Goal: Information Seeking & Learning: Find specific fact

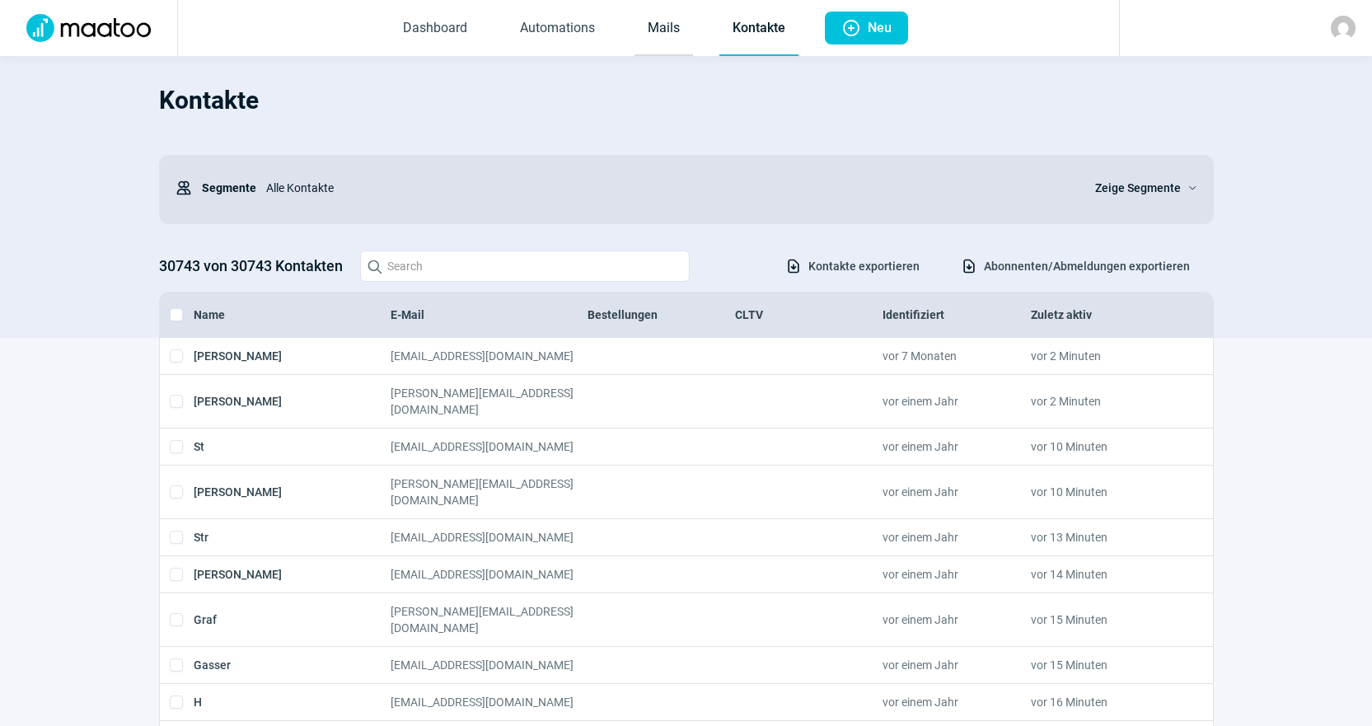
click at [673, 34] on link "Mails" at bounding box center [664, 29] width 59 height 54
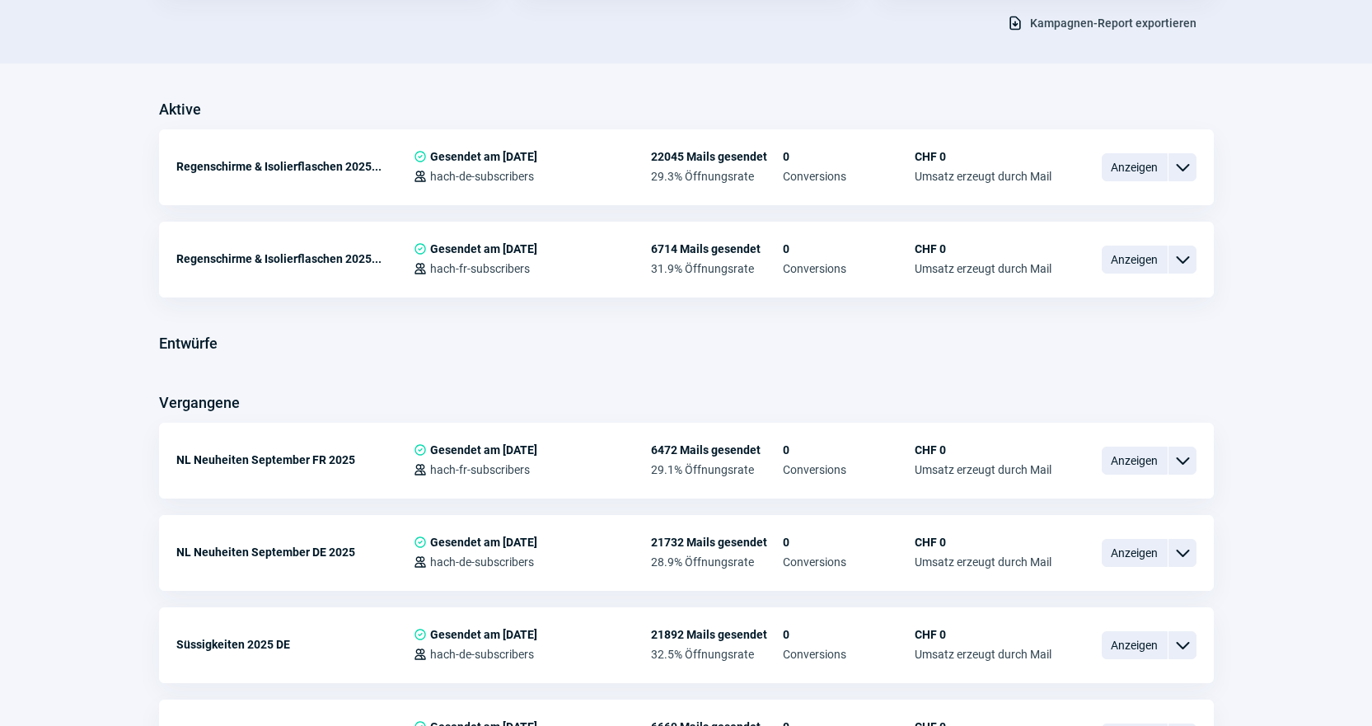
scroll to position [330, 0]
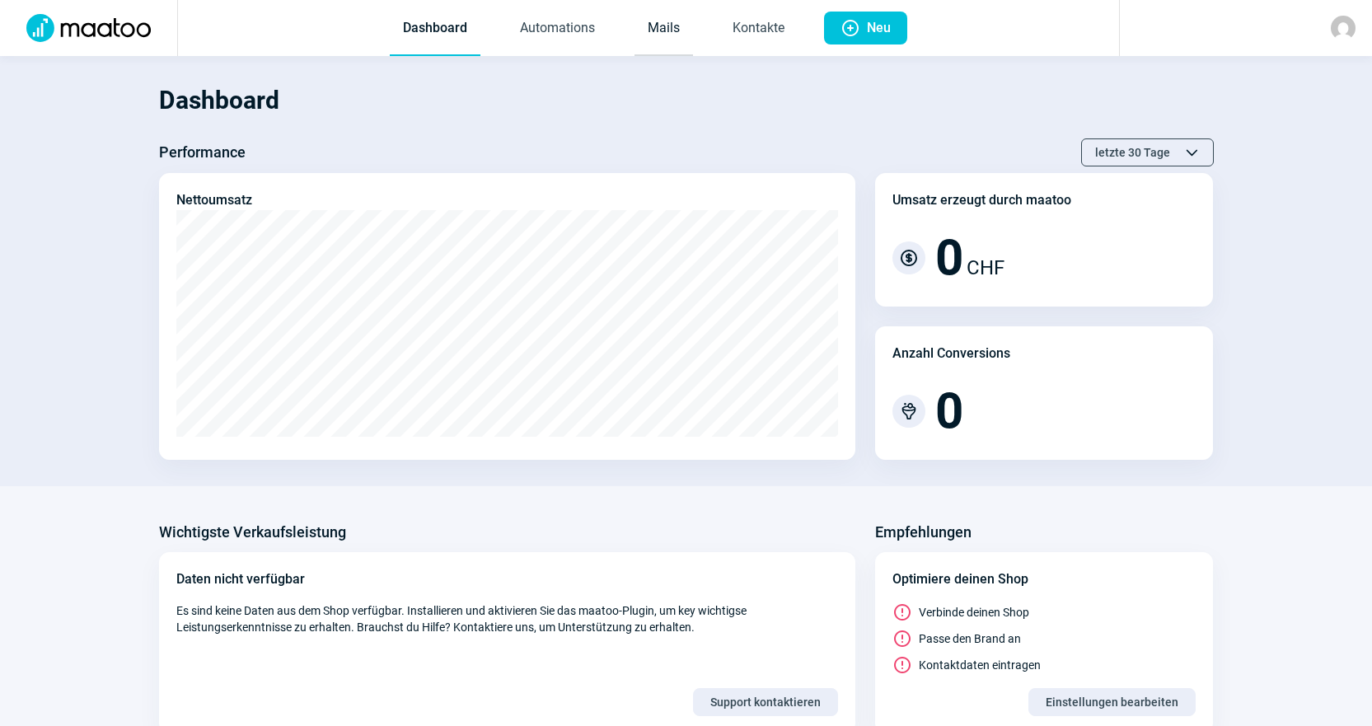
click at [658, 45] on link "Mails" at bounding box center [664, 29] width 59 height 54
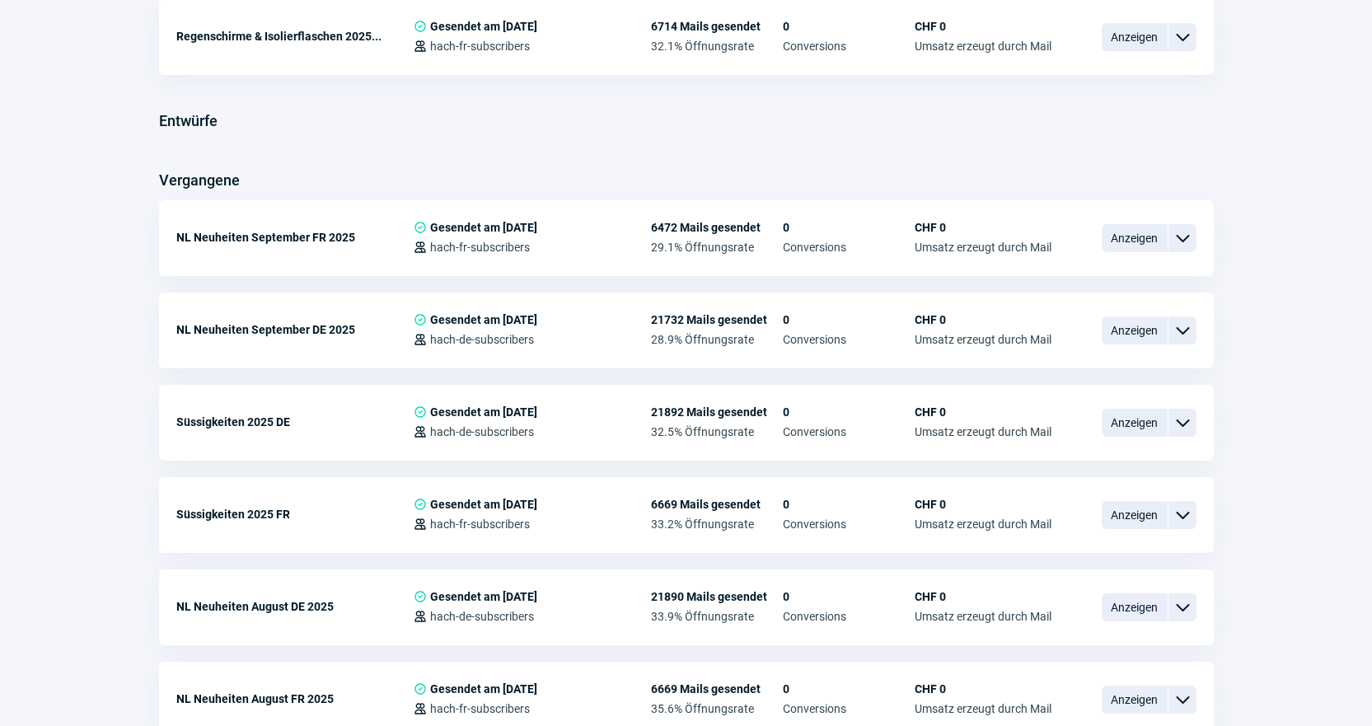
scroll to position [659, 0]
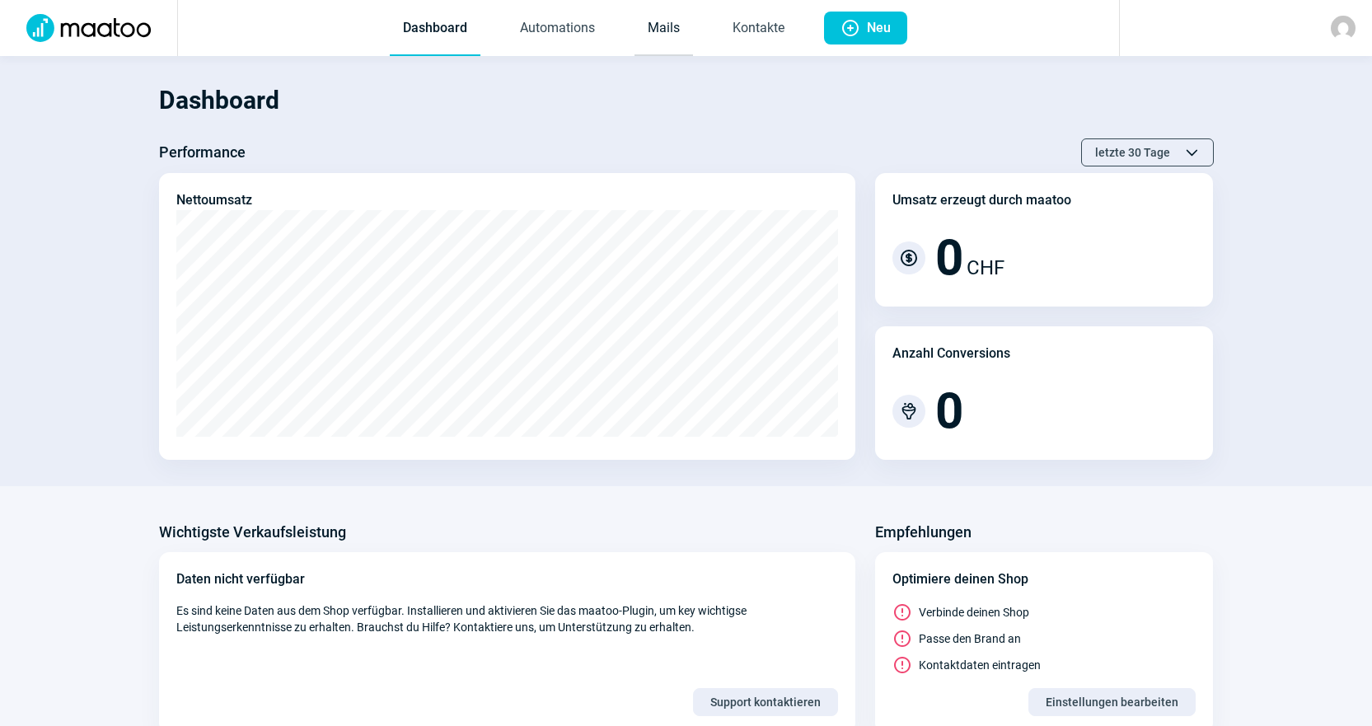
click at [676, 27] on link "Mails" at bounding box center [664, 29] width 59 height 54
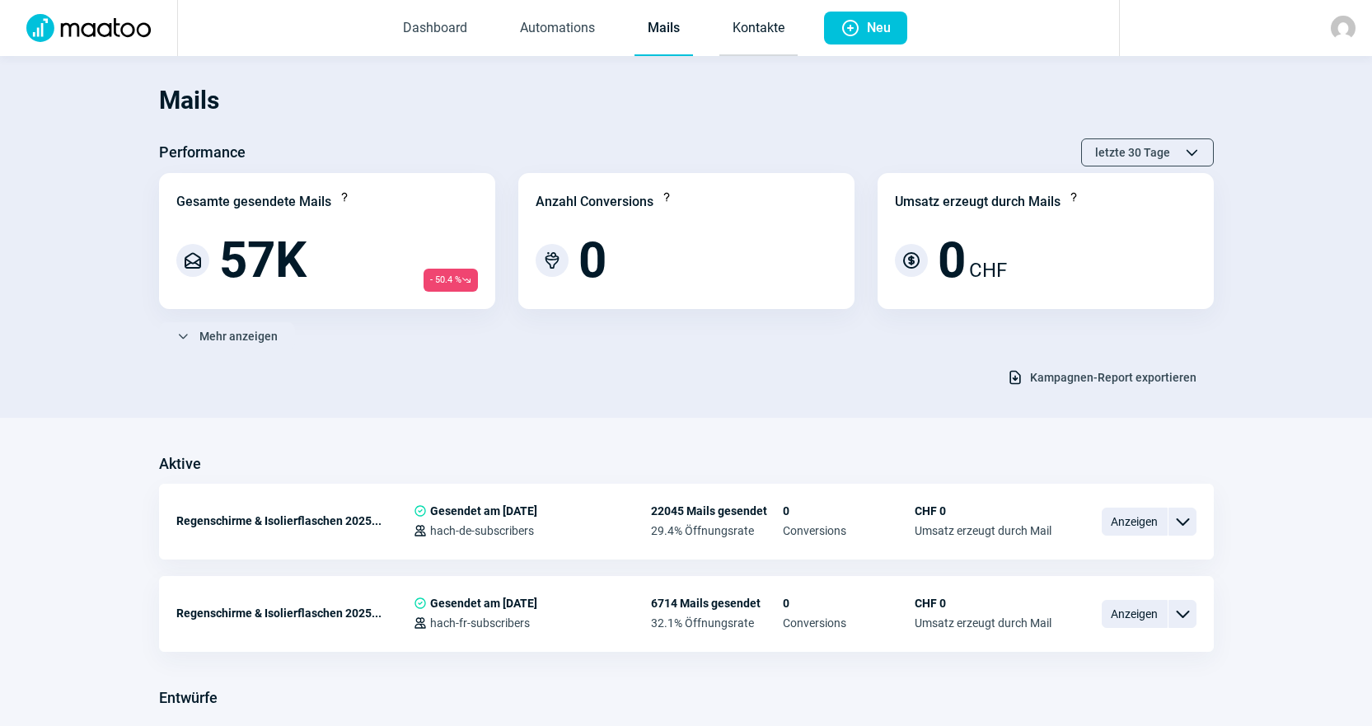
click at [774, 37] on link "Kontakte" at bounding box center [759, 29] width 78 height 54
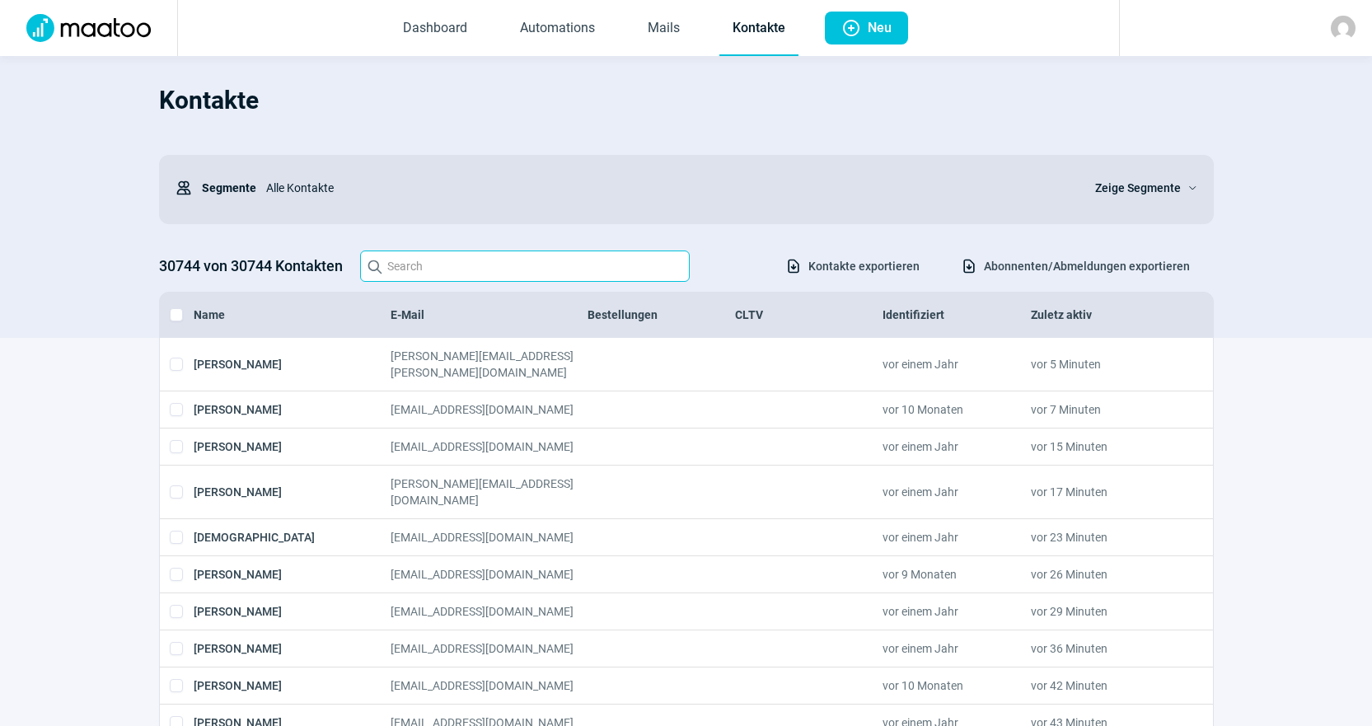
click at [463, 273] on input "Search icon" at bounding box center [525, 266] width 330 height 31
paste input "era@gmx.ch"
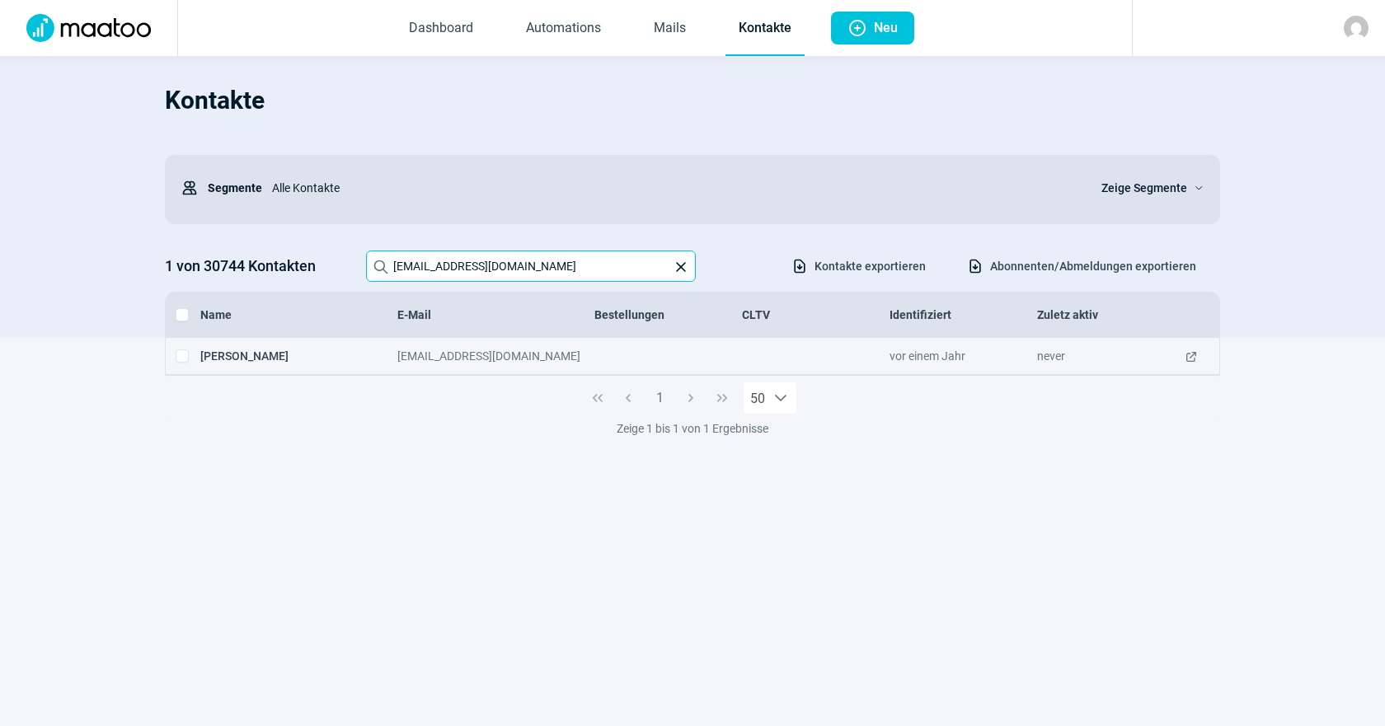
type input "era@gmx.ch"
click at [1191, 354] on span "ExternalLink icon" at bounding box center [1190, 356] width 13 height 16
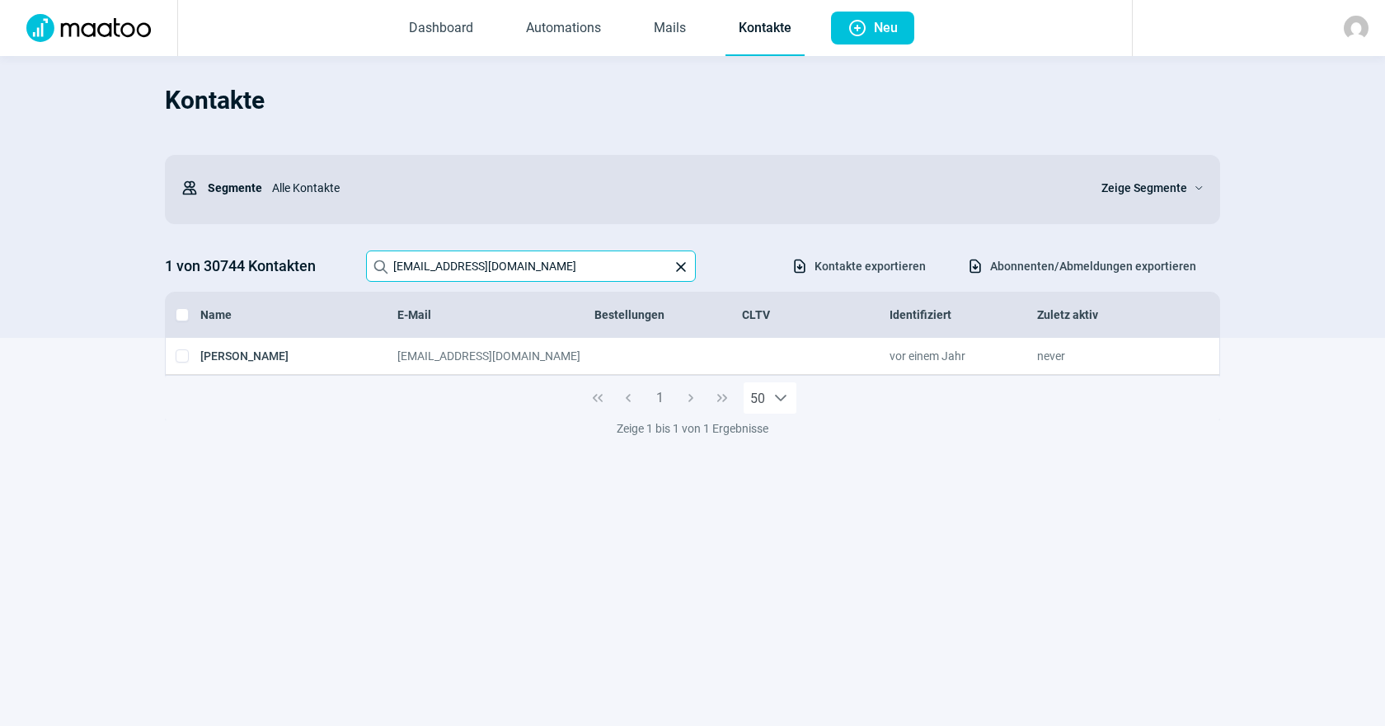
drag, startPoint x: 605, startPoint y: 269, endPoint x: 428, endPoint y: 255, distance: 177.8
click at [428, 255] on input "era@gmx.ch" at bounding box center [531, 266] width 330 height 31
click at [493, 270] on input "era@gmx.ch" at bounding box center [531, 266] width 330 height 31
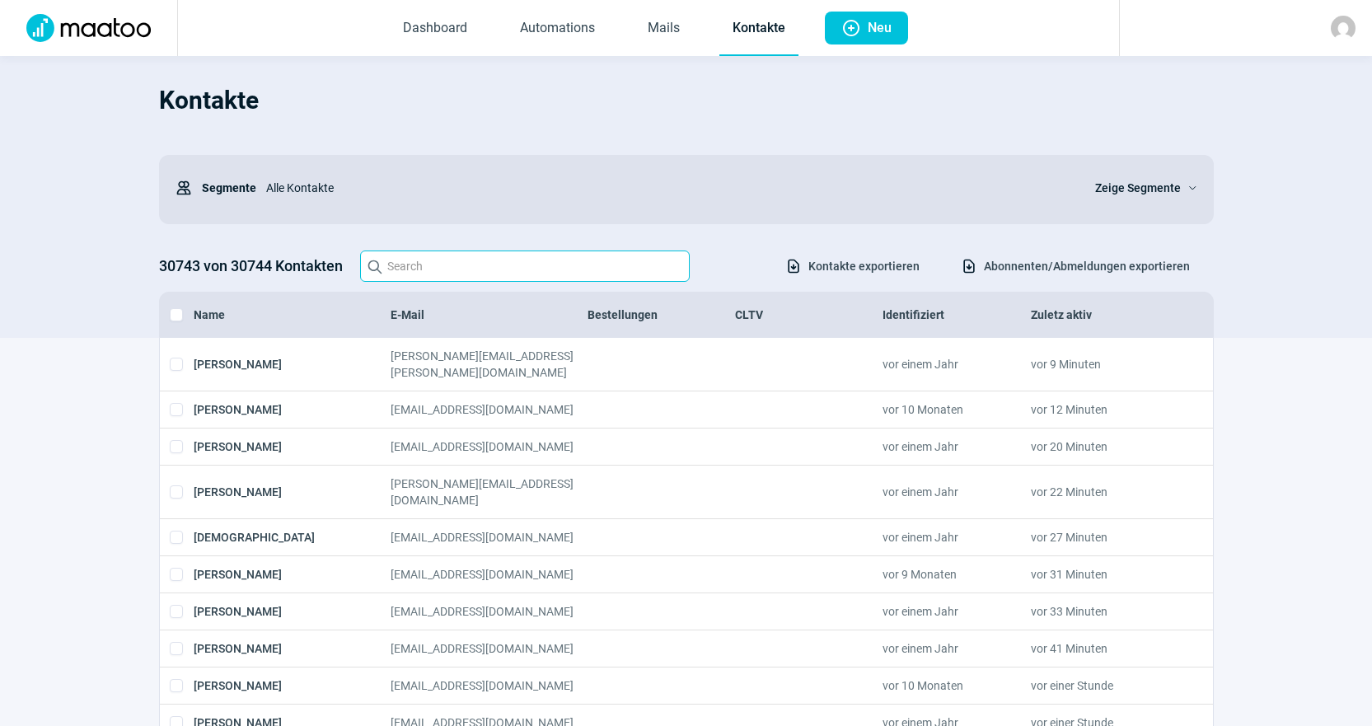
click at [656, 270] on input "Search icon" at bounding box center [525, 266] width 330 height 31
paste input "era@gmx.ch"
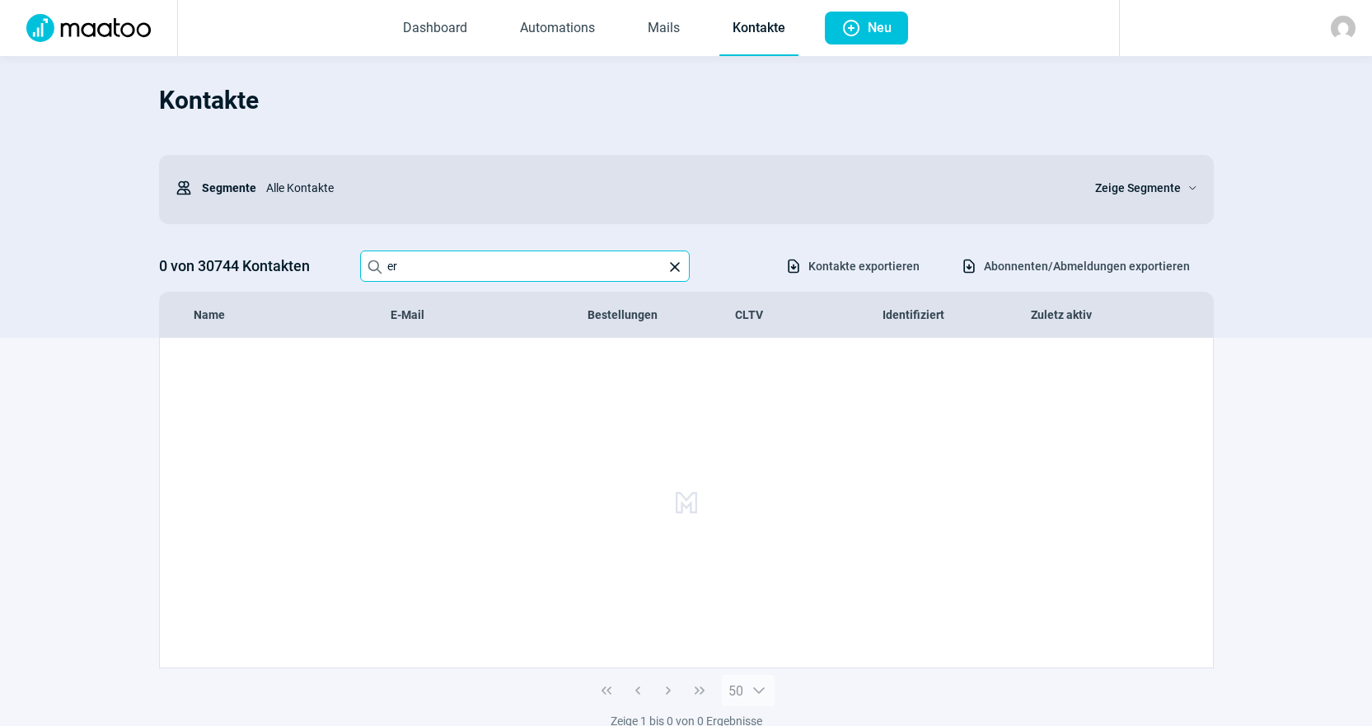
type input "e"
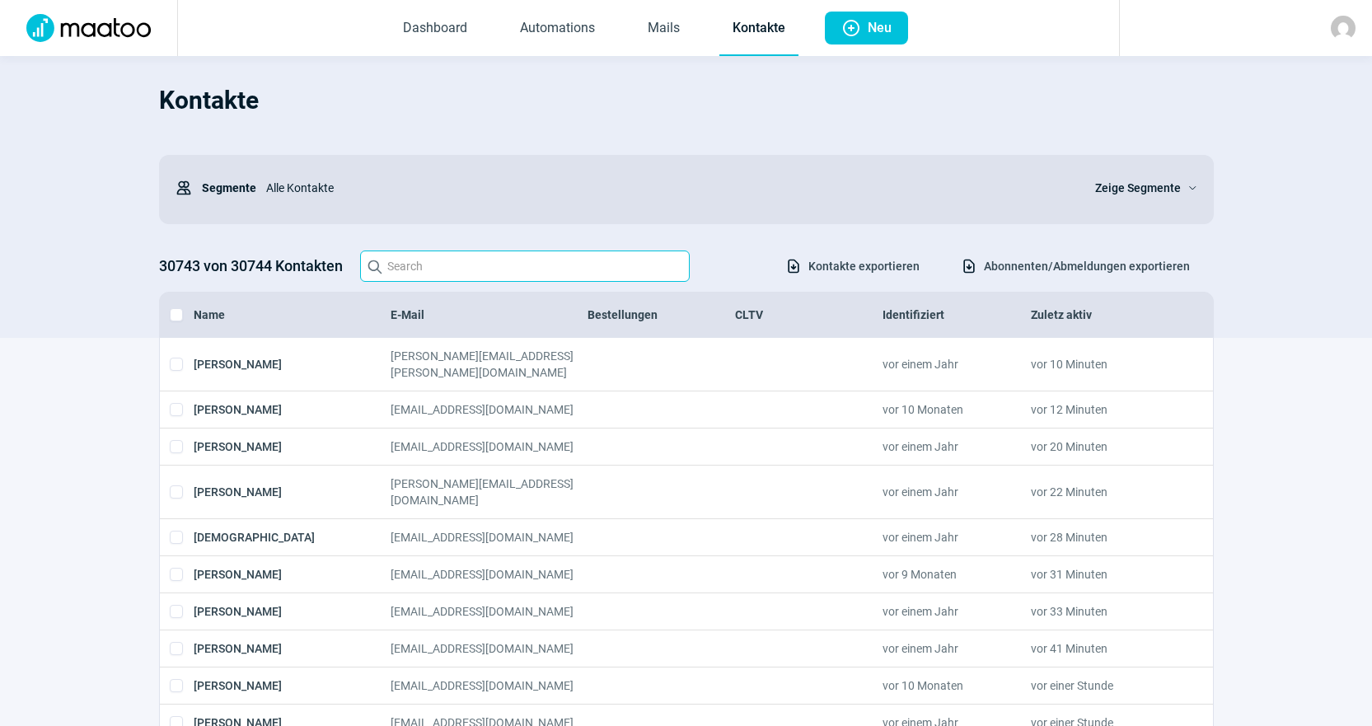
click at [668, 279] on input "Search icon" at bounding box center [525, 266] width 330 height 31
paste input "marc.held@graubuenden.ch"
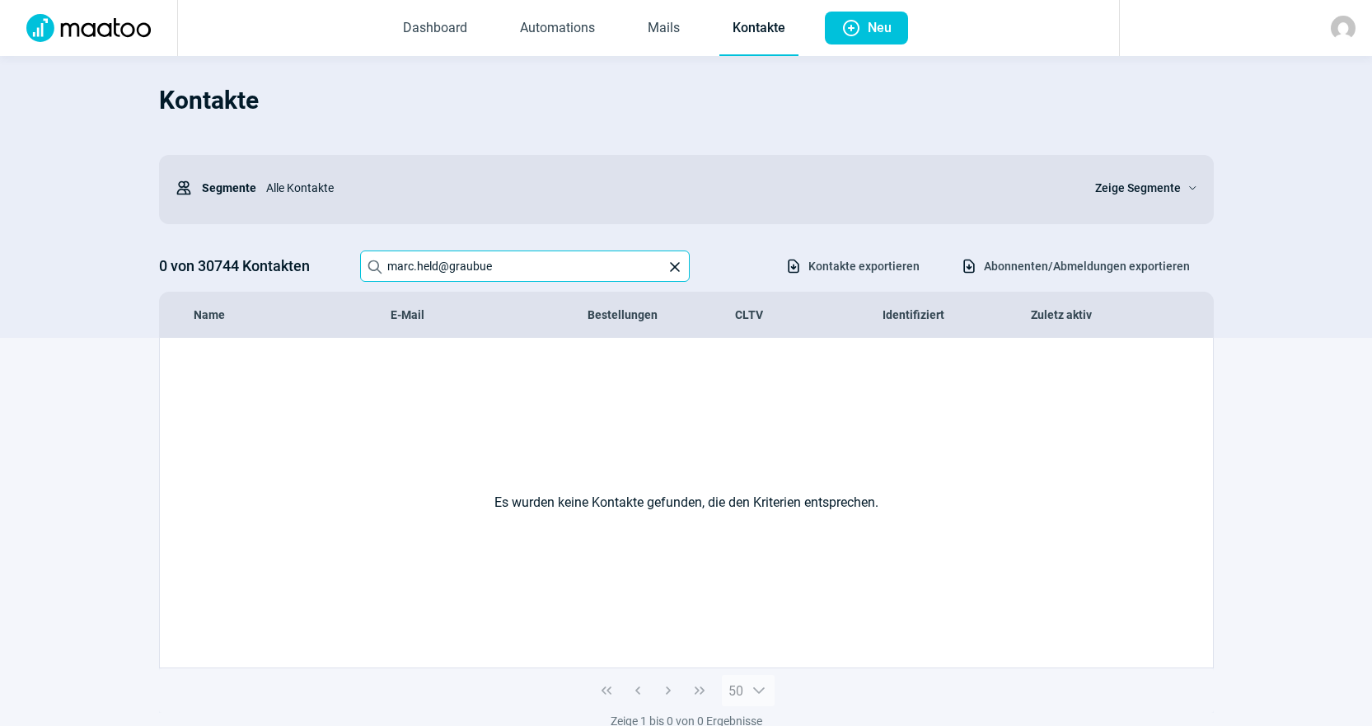
type input "marc.held@graubue"
drag, startPoint x: 579, startPoint y: 265, endPoint x: 223, endPoint y: 241, distance: 356.9
click at [223, 241] on div "Kontakte Users icon Segmente Alle Kontakte Zeige Segmente ChevronDown icon 0 vo…" at bounding box center [686, 205] width 1055 height 265
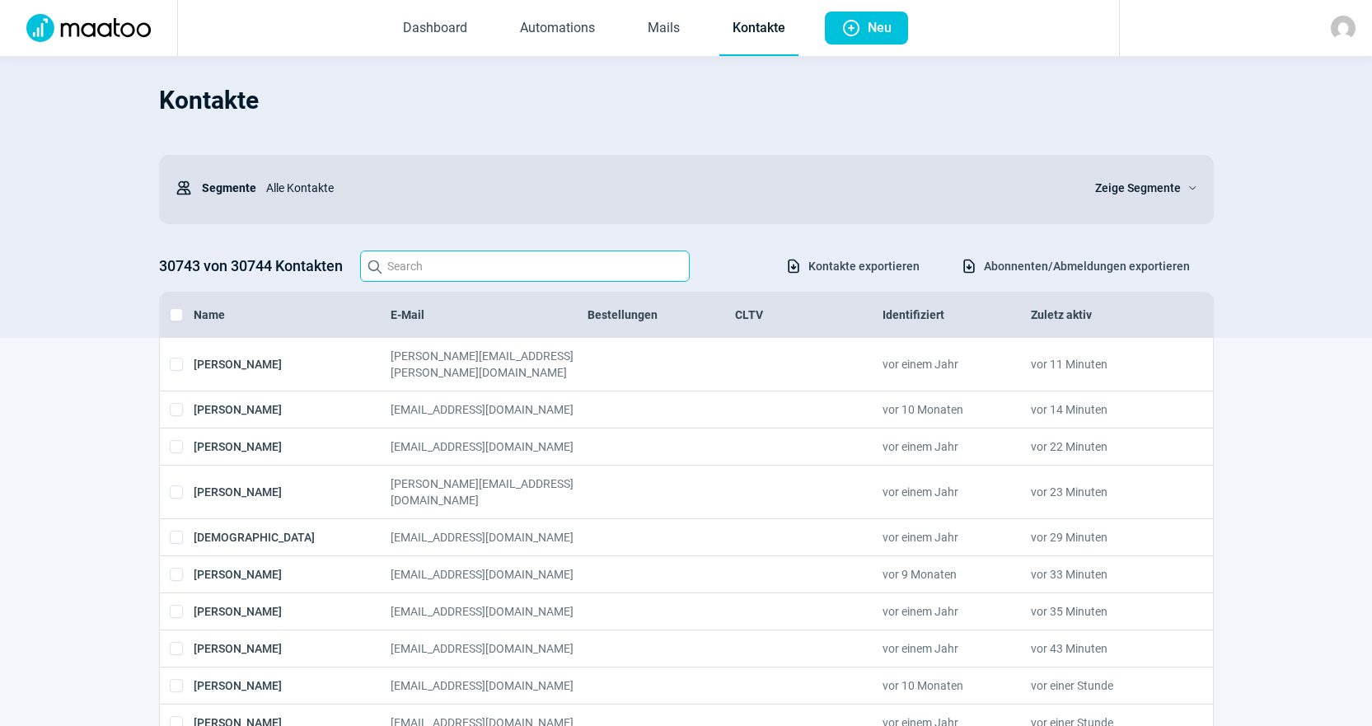
click at [588, 280] on input "Search icon" at bounding box center [525, 266] width 330 height 31
paste input "michael.haertsch@trosho.ch"
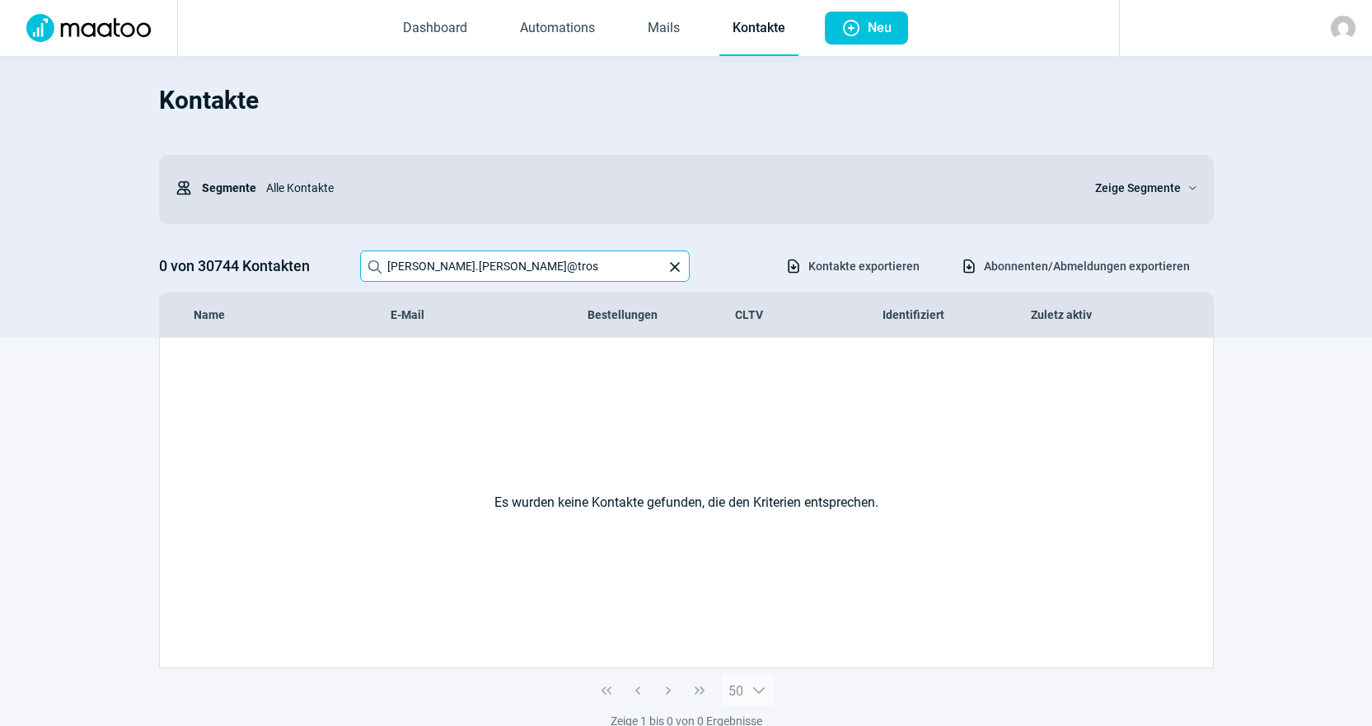
click at [653, 270] on input "michael.haertsch@tros" at bounding box center [525, 266] width 330 height 31
click at [390, 270] on input "trosmichael.haertsch@" at bounding box center [525, 266] width 330 height 31
type input ".haertsch@"
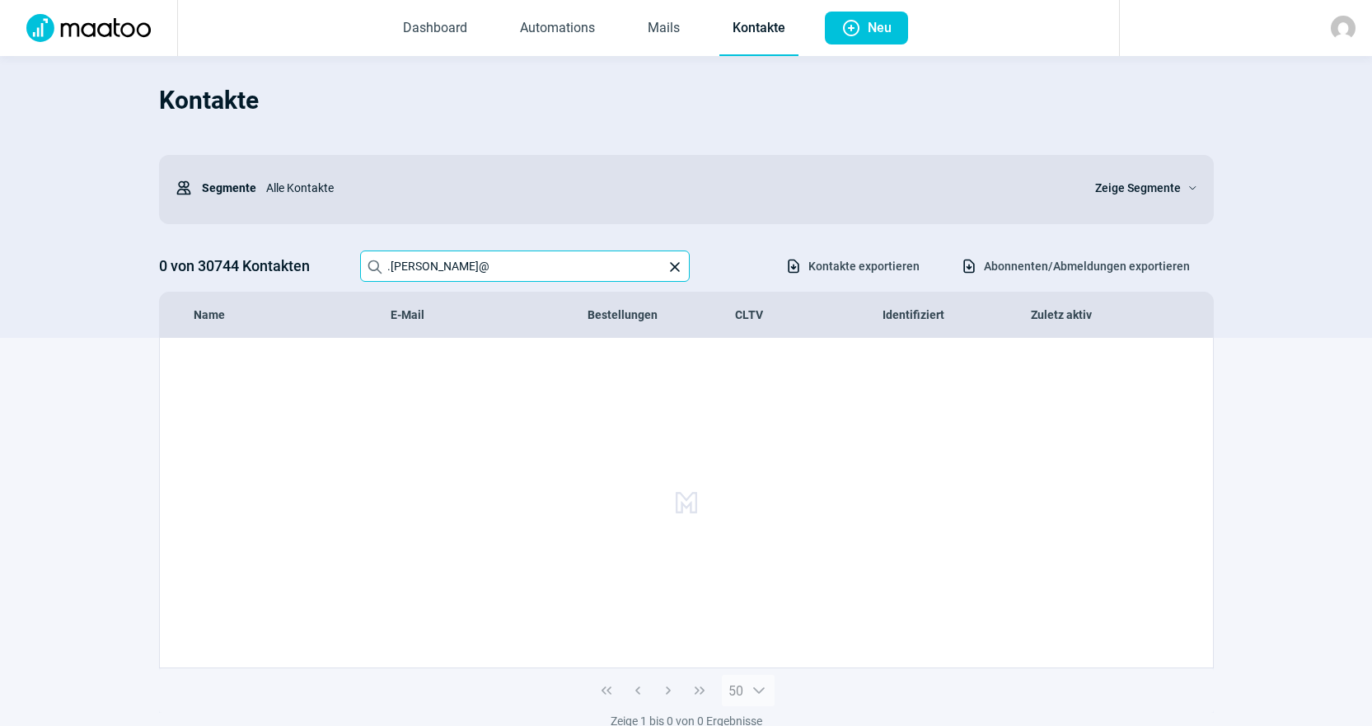
click at [505, 268] on input ".haertsch@" at bounding box center [525, 266] width 330 height 31
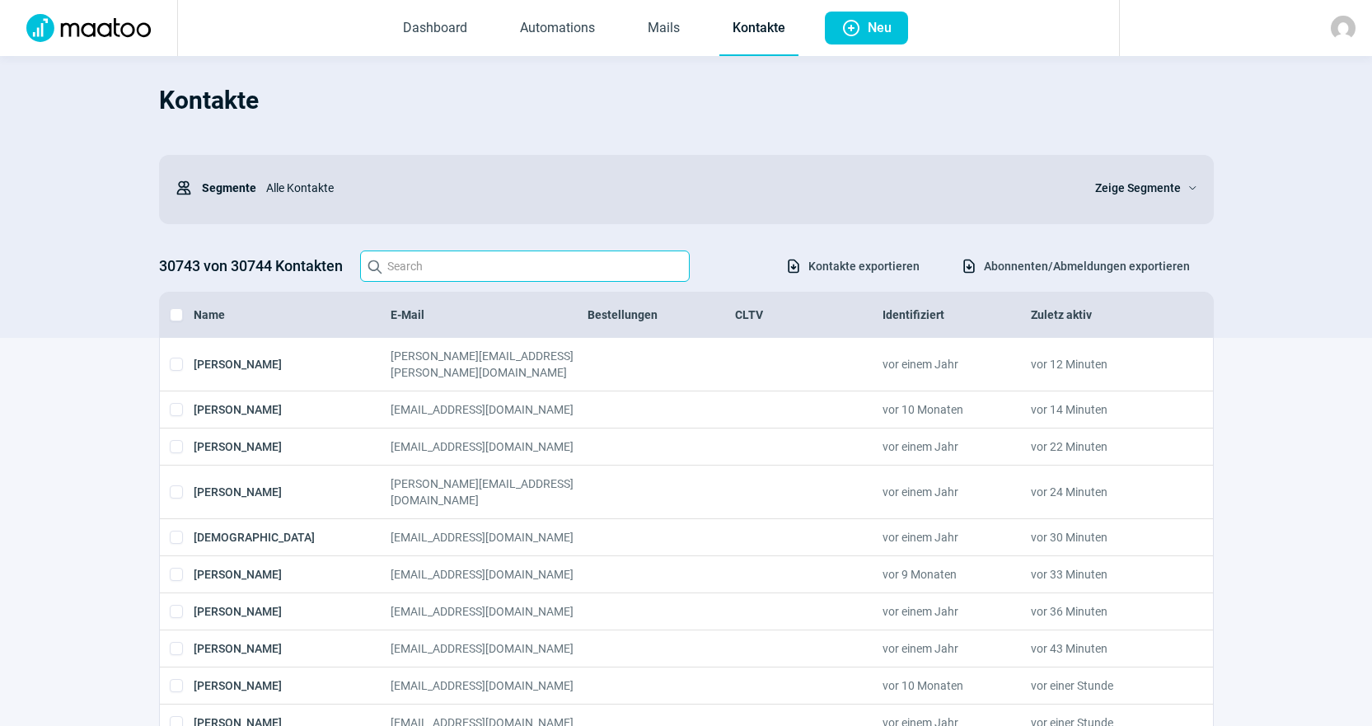
click at [625, 274] on input "Search icon" at bounding box center [525, 266] width 330 height 31
paste input "luc.dapples@ems-esplanade.ch>"
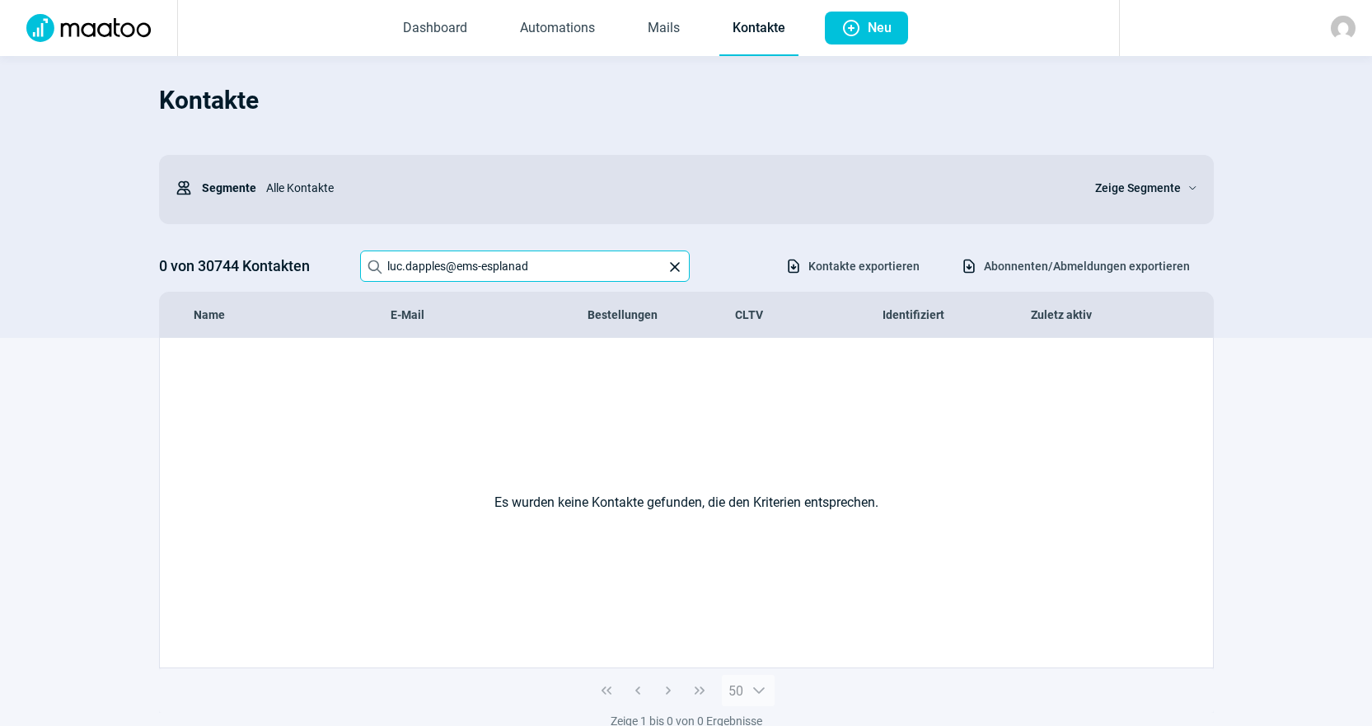
click at [546, 266] on input "luc.dapples@ems-esplanad" at bounding box center [525, 266] width 330 height 31
type input "l"
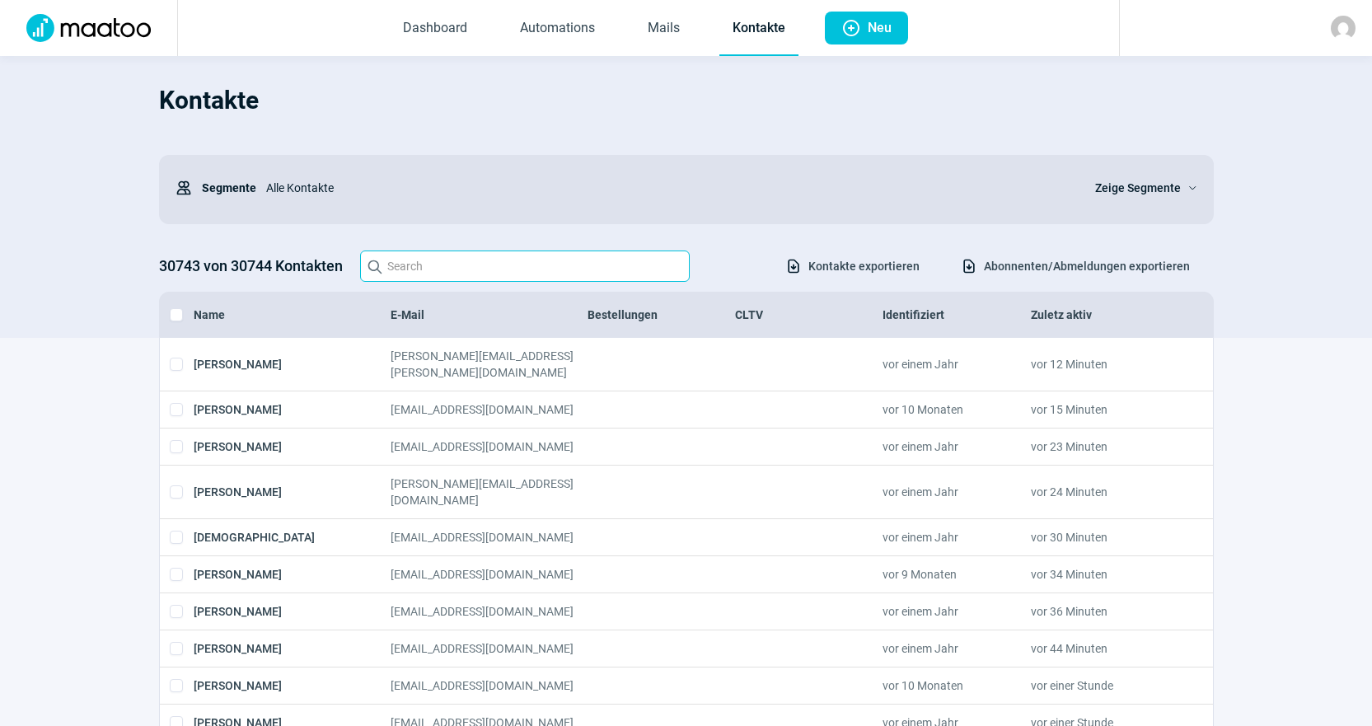
click at [631, 279] on input "Search icon" at bounding box center [525, 266] width 330 height 31
paste input "markus.supersaxo@supersaxo.swiss>"
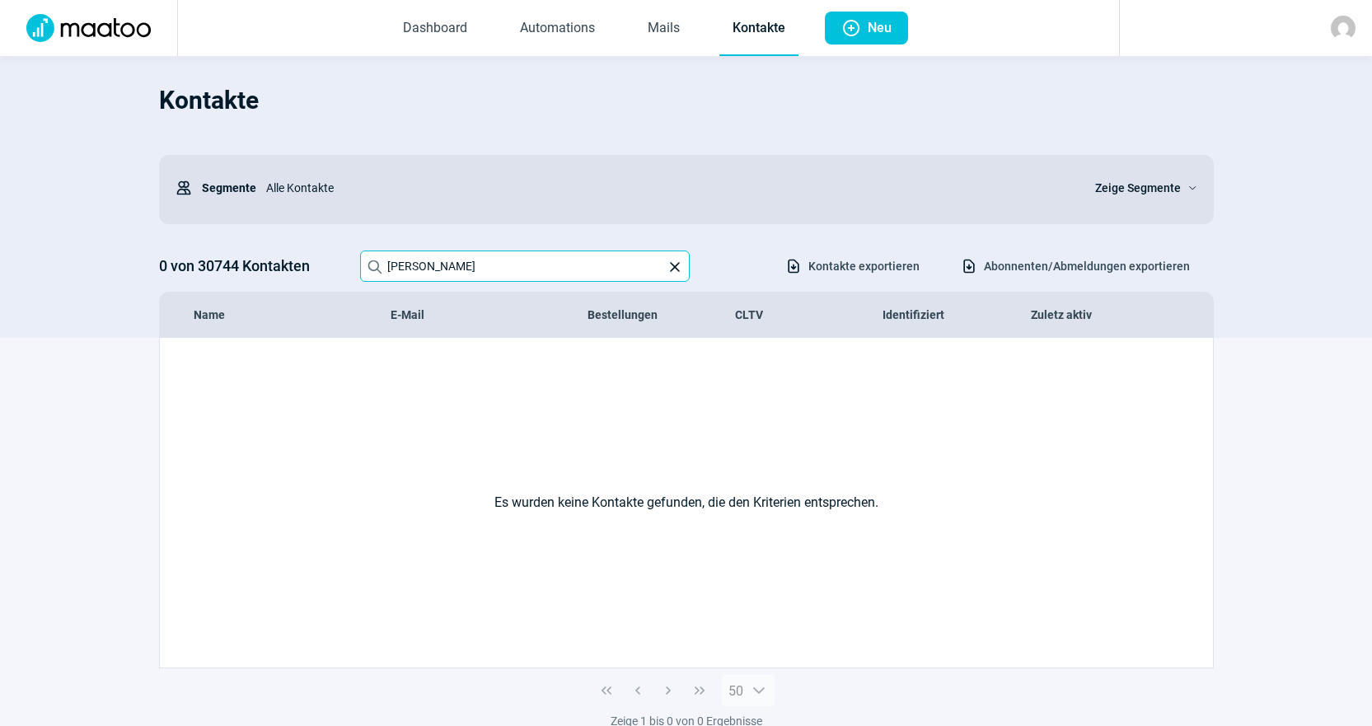
click at [583, 259] on input "markus.supersaxo@supersaxo.s" at bounding box center [525, 266] width 330 height 31
type input "m"
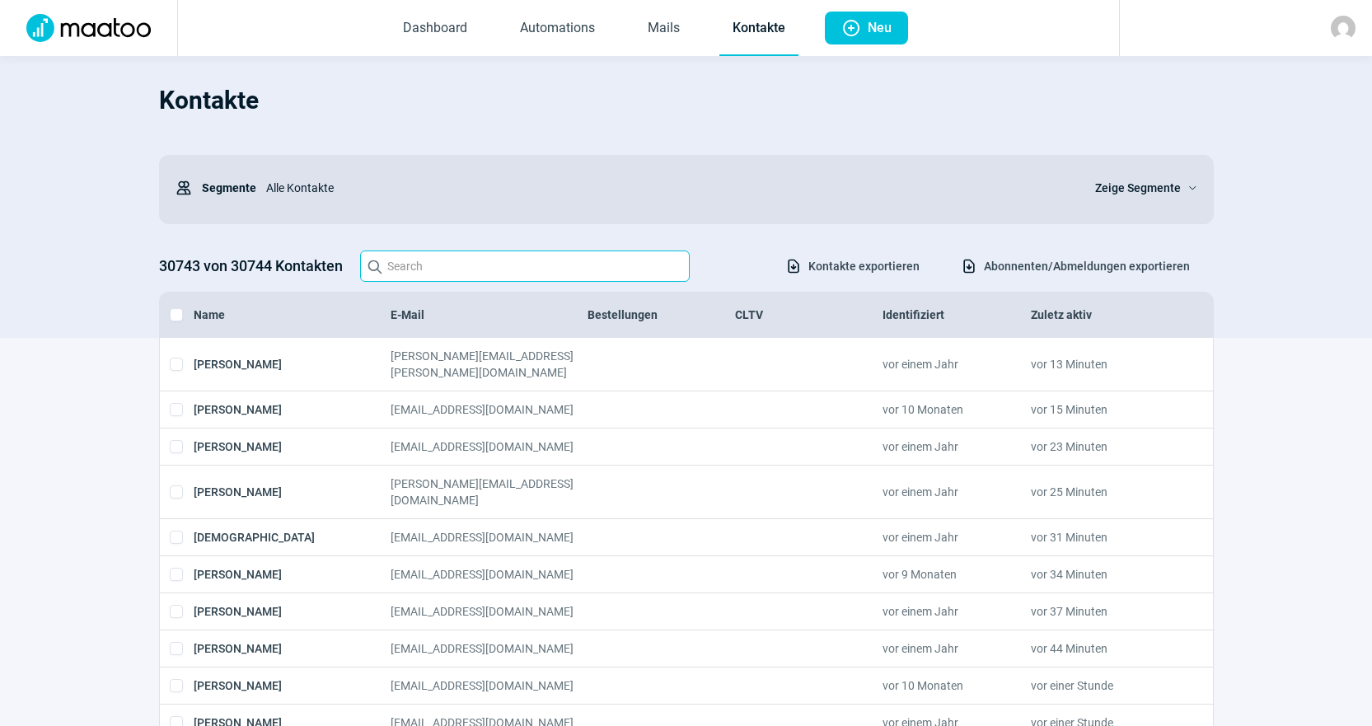
click at [532, 282] on input "Search icon" at bounding box center [525, 266] width 330 height 31
paste input "<info@hach.ch>"
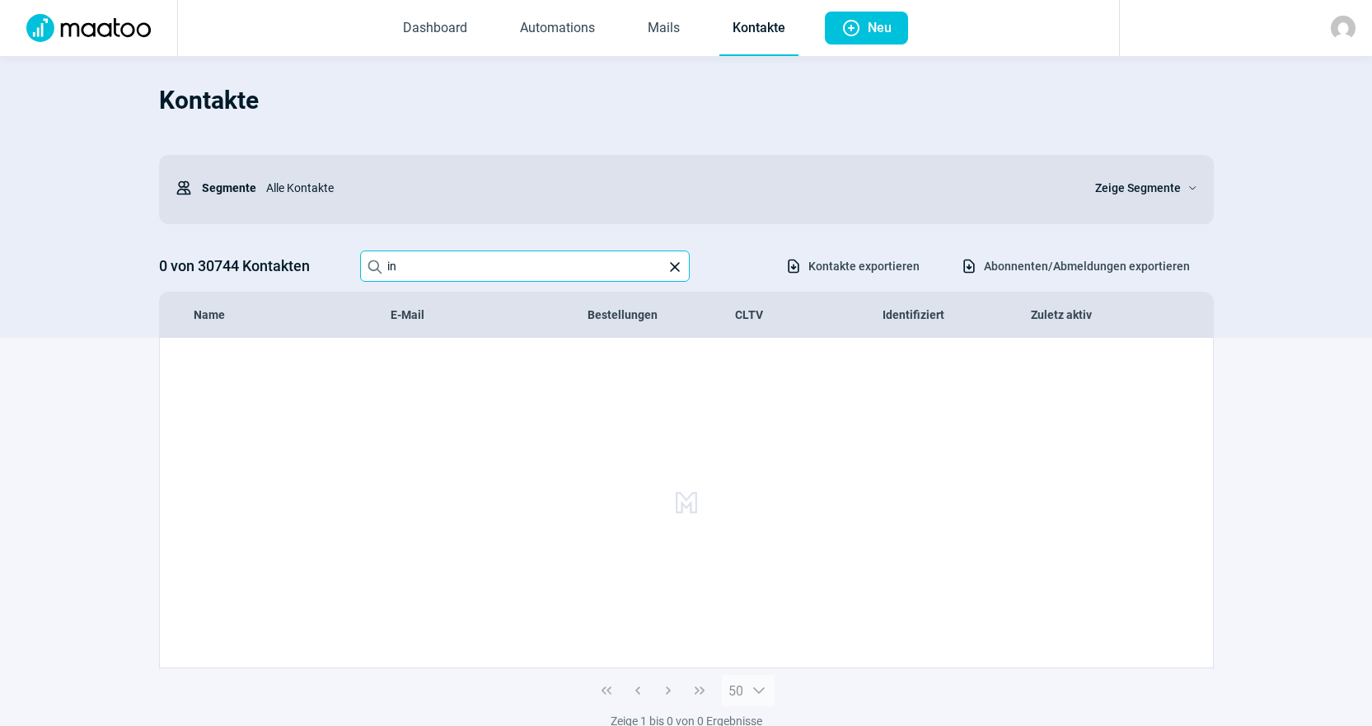
type input "i"
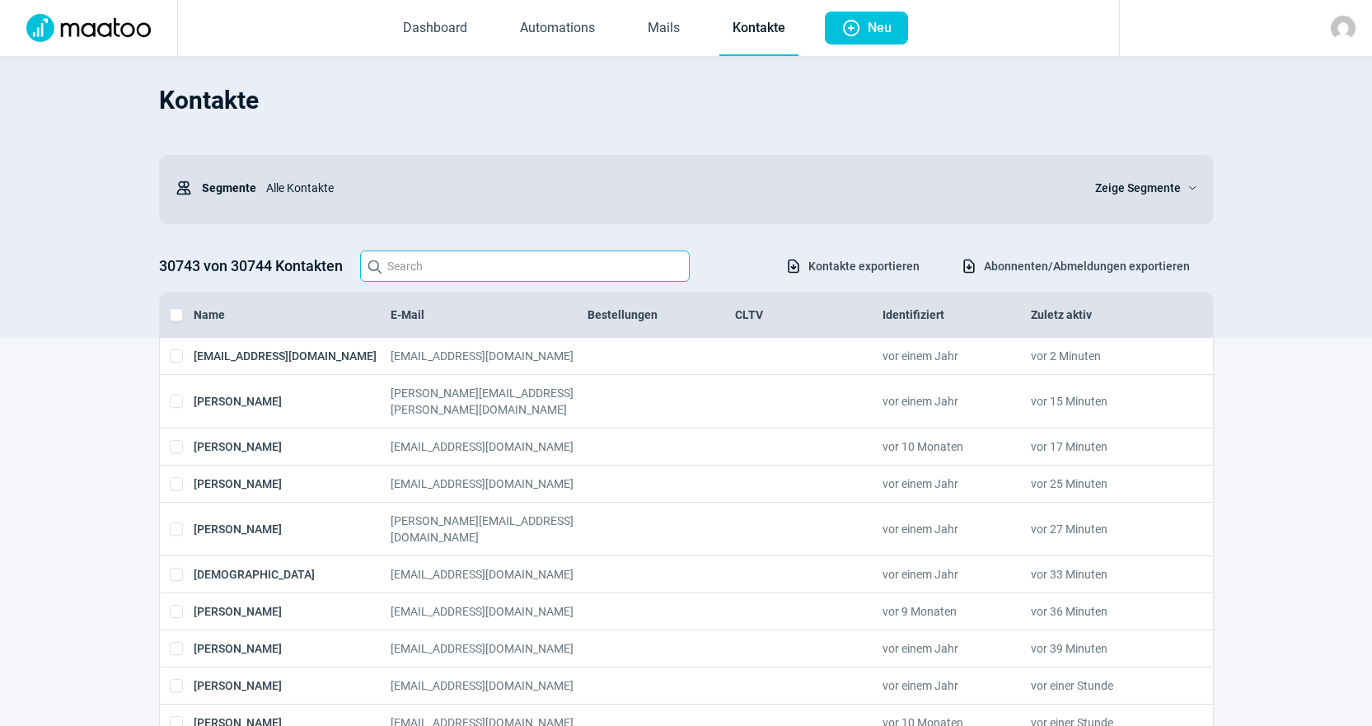
click at [614, 282] on input "Search icon" at bounding box center [525, 266] width 330 height 31
paste input "michele.marti@sed.ethz.ch"
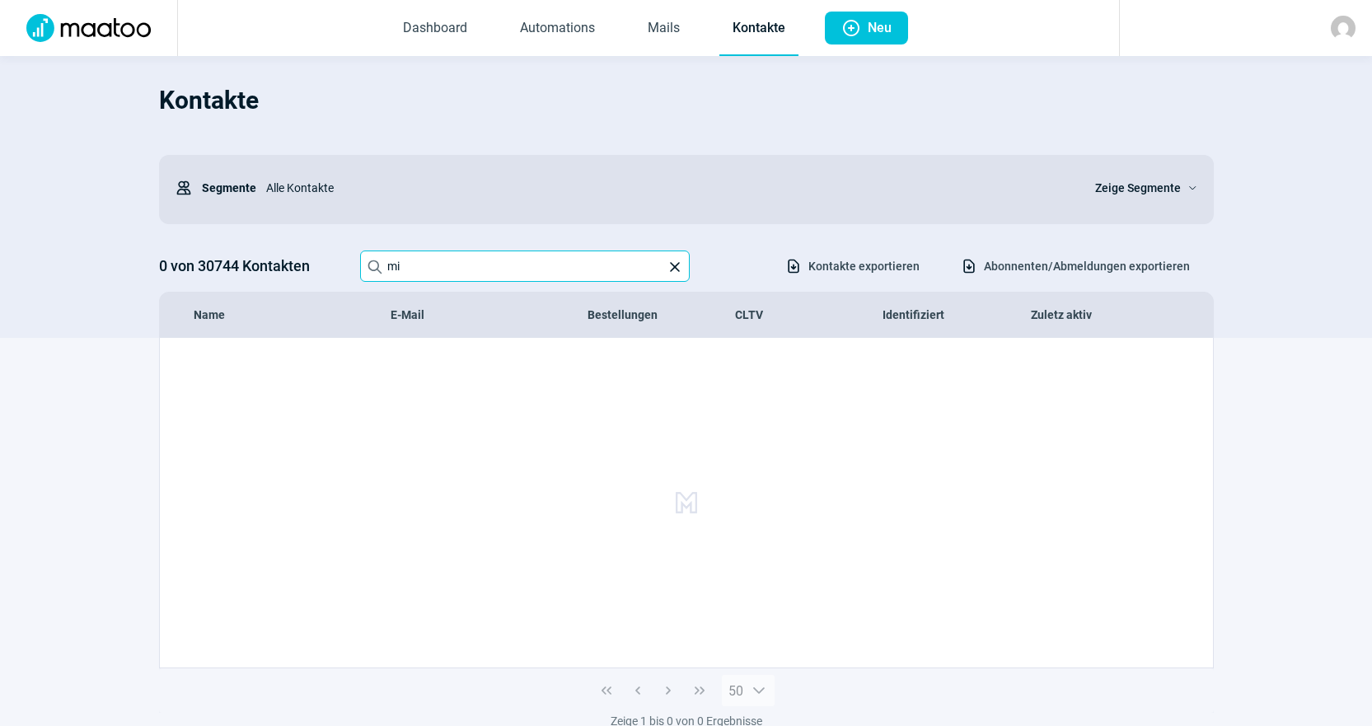
type input "m"
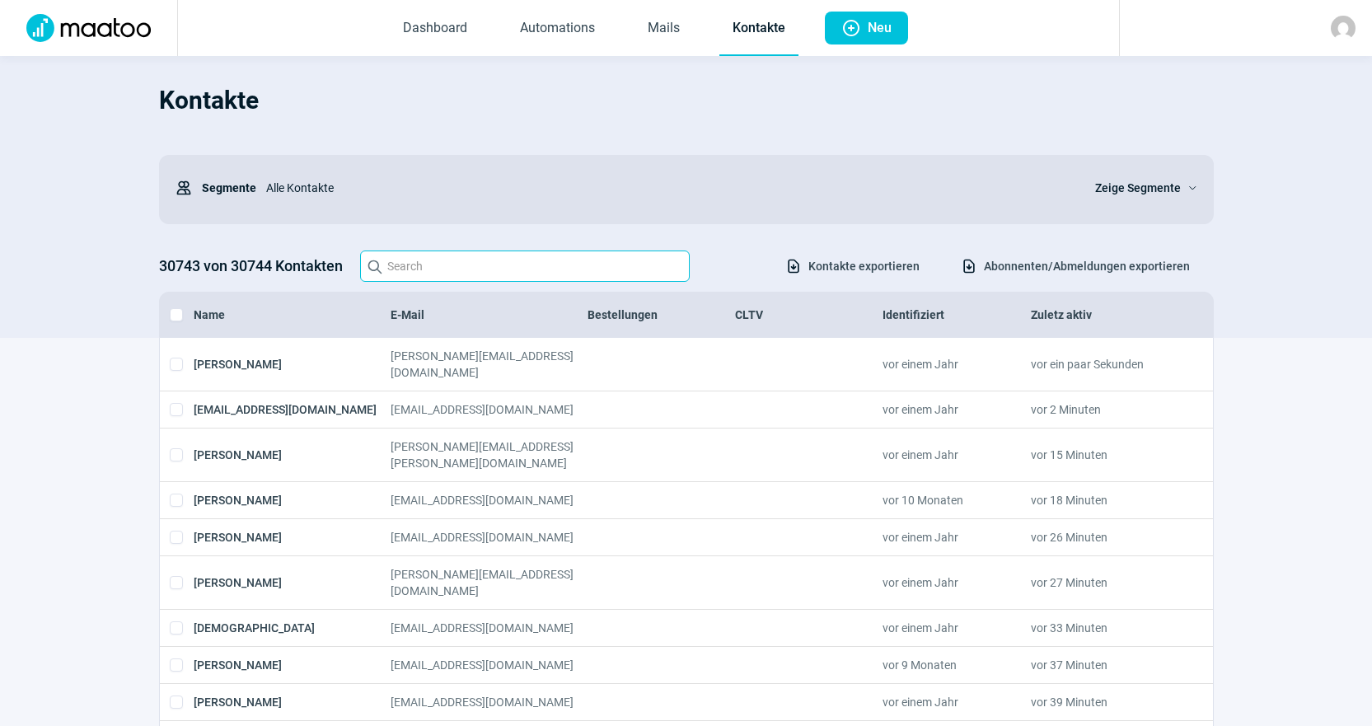
click at [578, 273] on input "Search icon" at bounding box center [525, 266] width 330 height 31
paste input "nesli_karaman@hotmail.com>"
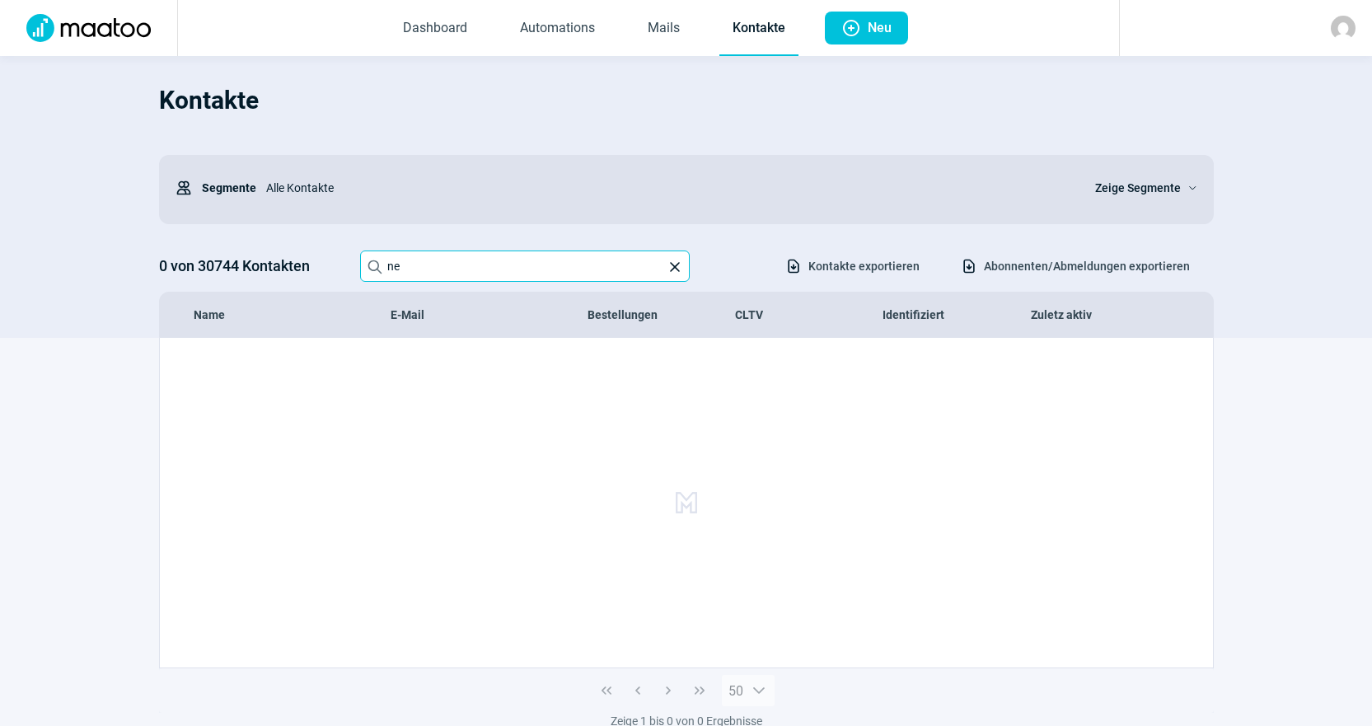
type input "n"
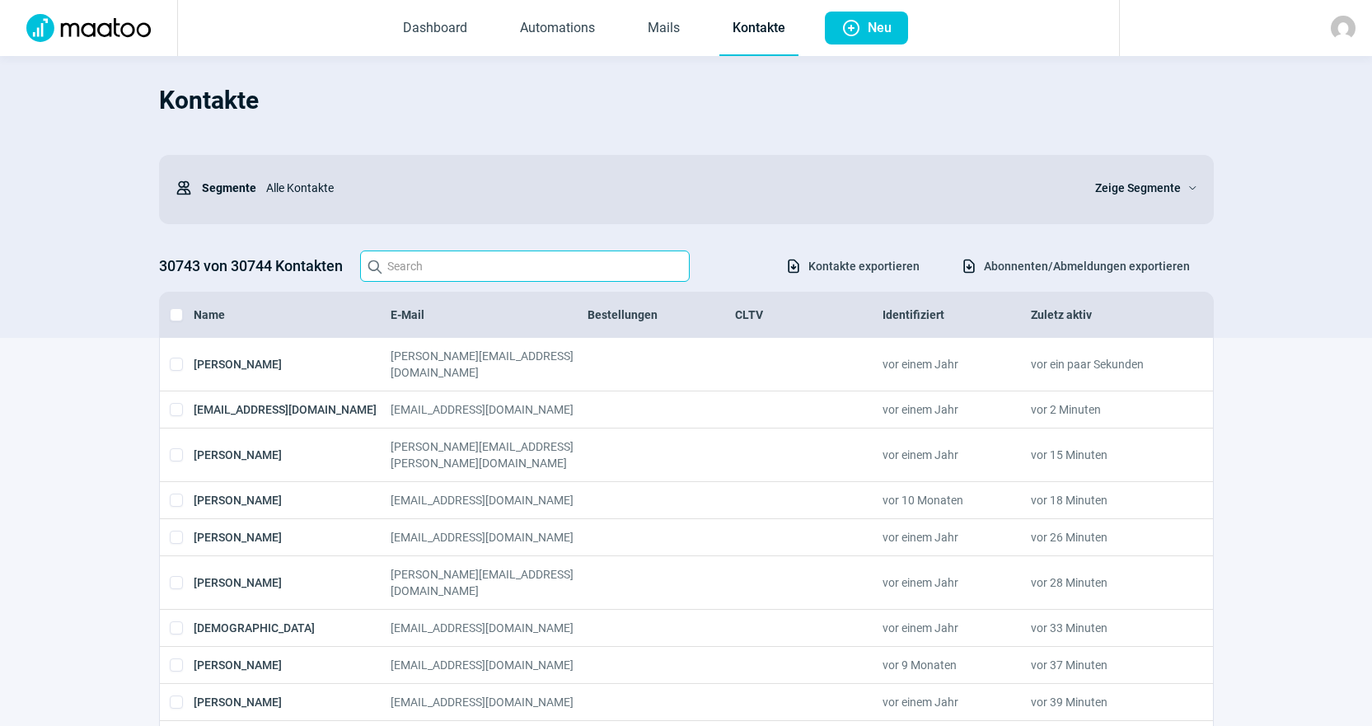
click at [530, 276] on input "Search icon" at bounding box center [525, 266] width 330 height 31
paste input "patrick.bachofen@sbeze.ch>"
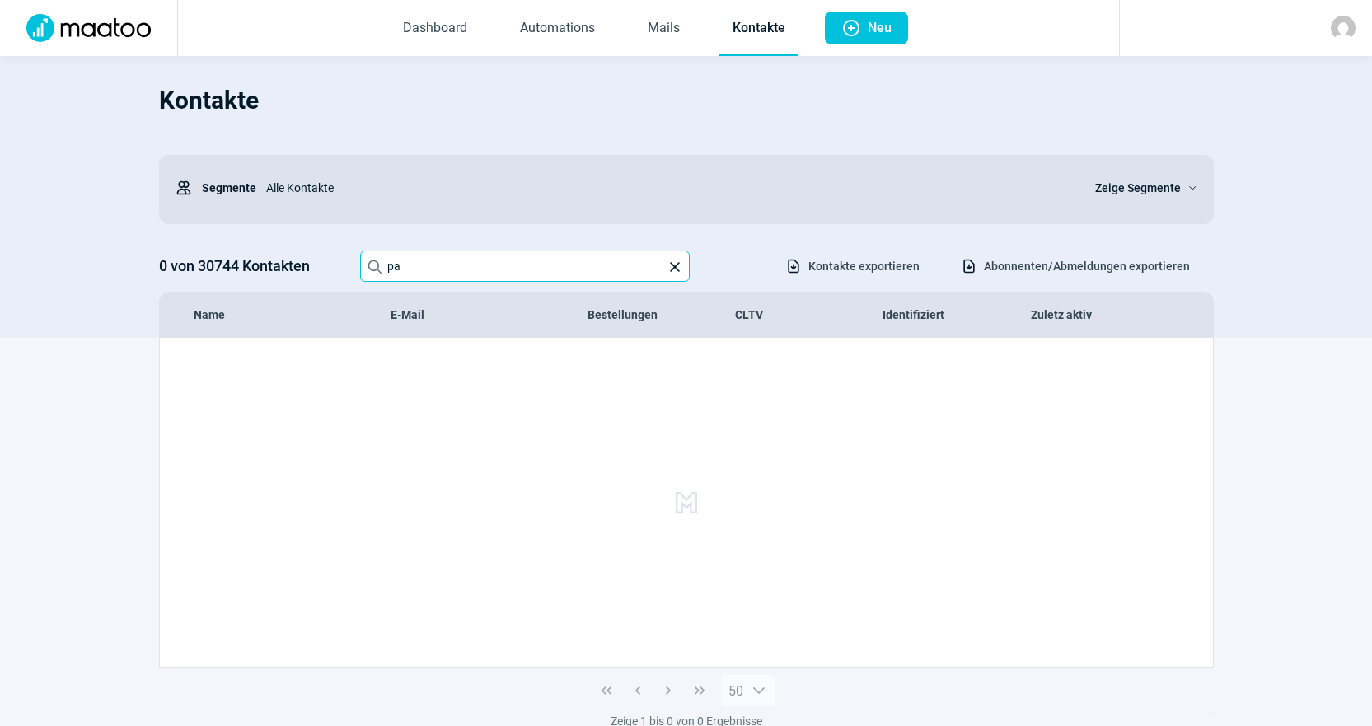
type input "p"
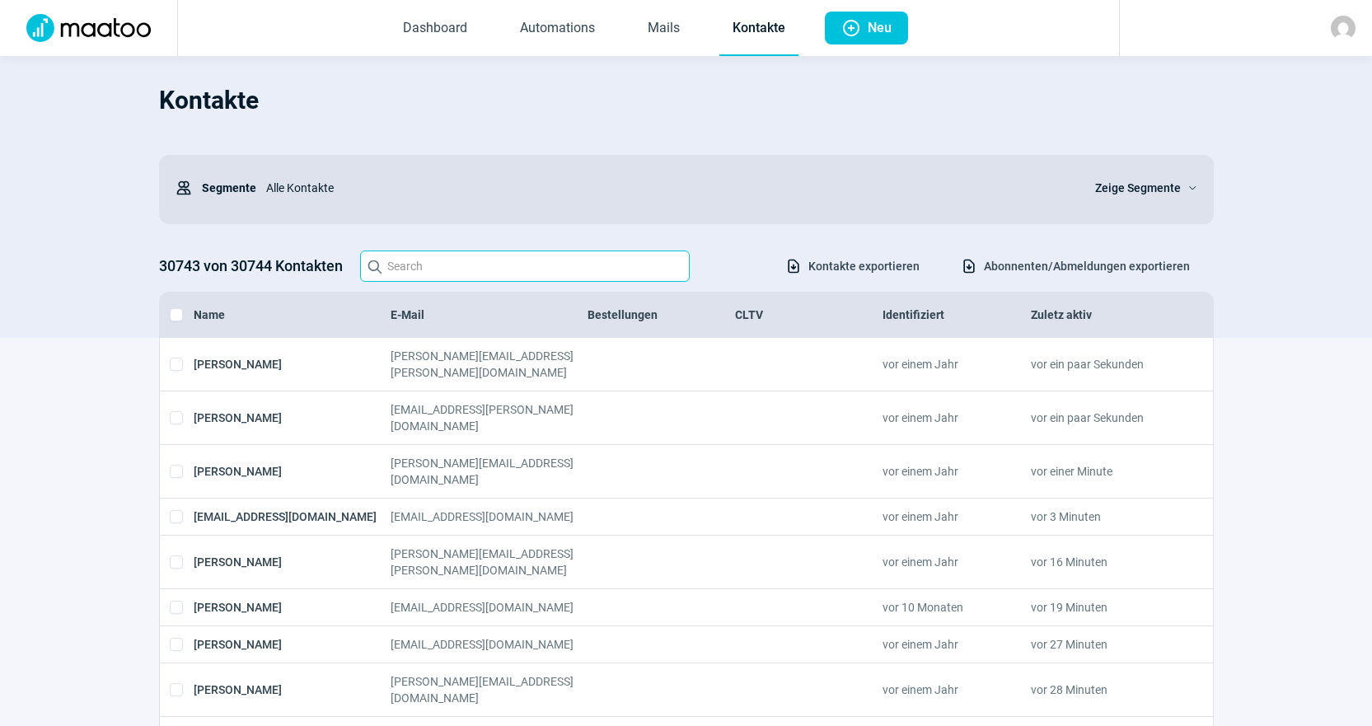
click at [477, 282] on input "Search icon" at bounding box center [525, 266] width 330 height 31
paste input "peter.mutti@mcdo-pmutti.ch"
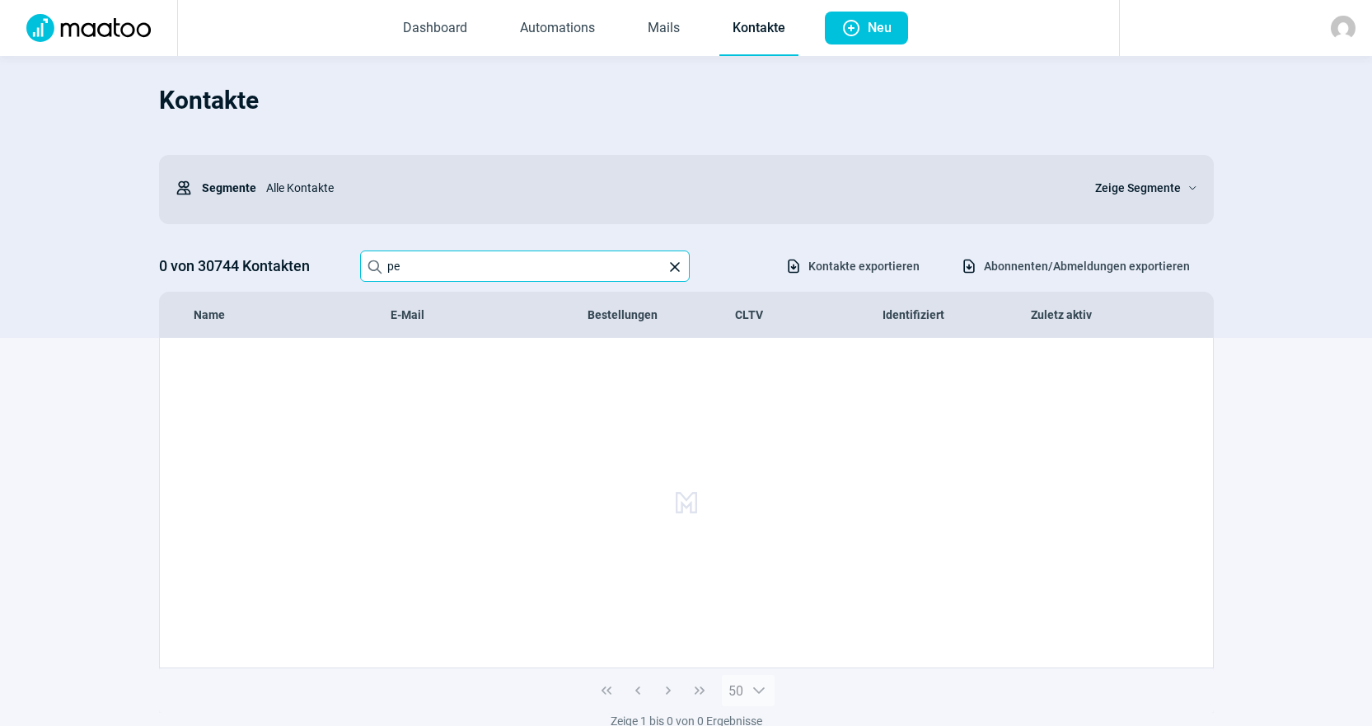
type input "p"
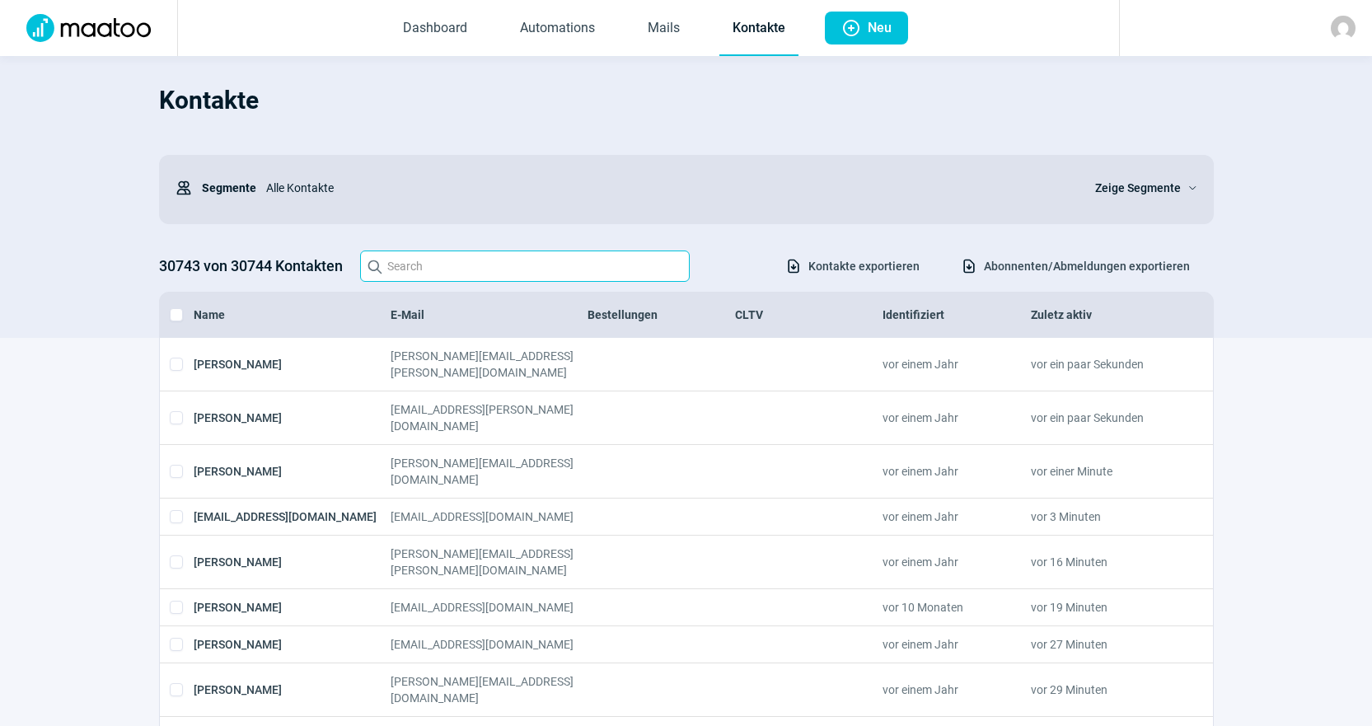
drag, startPoint x: 481, startPoint y: 280, endPoint x: 409, endPoint y: 291, distance: 73.3
click at [481, 280] on input "Search icon" at bounding box center [525, 266] width 330 height 31
paste input "office@jiripik.com"
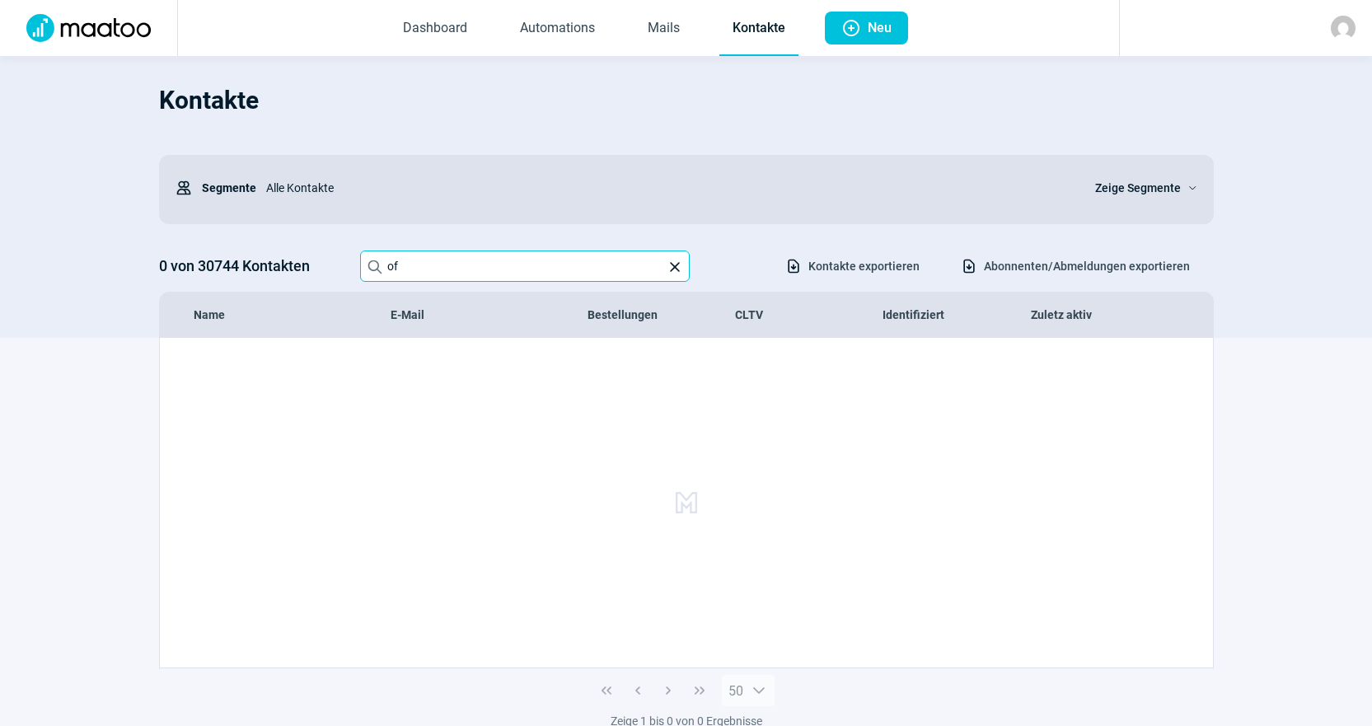
type input "o"
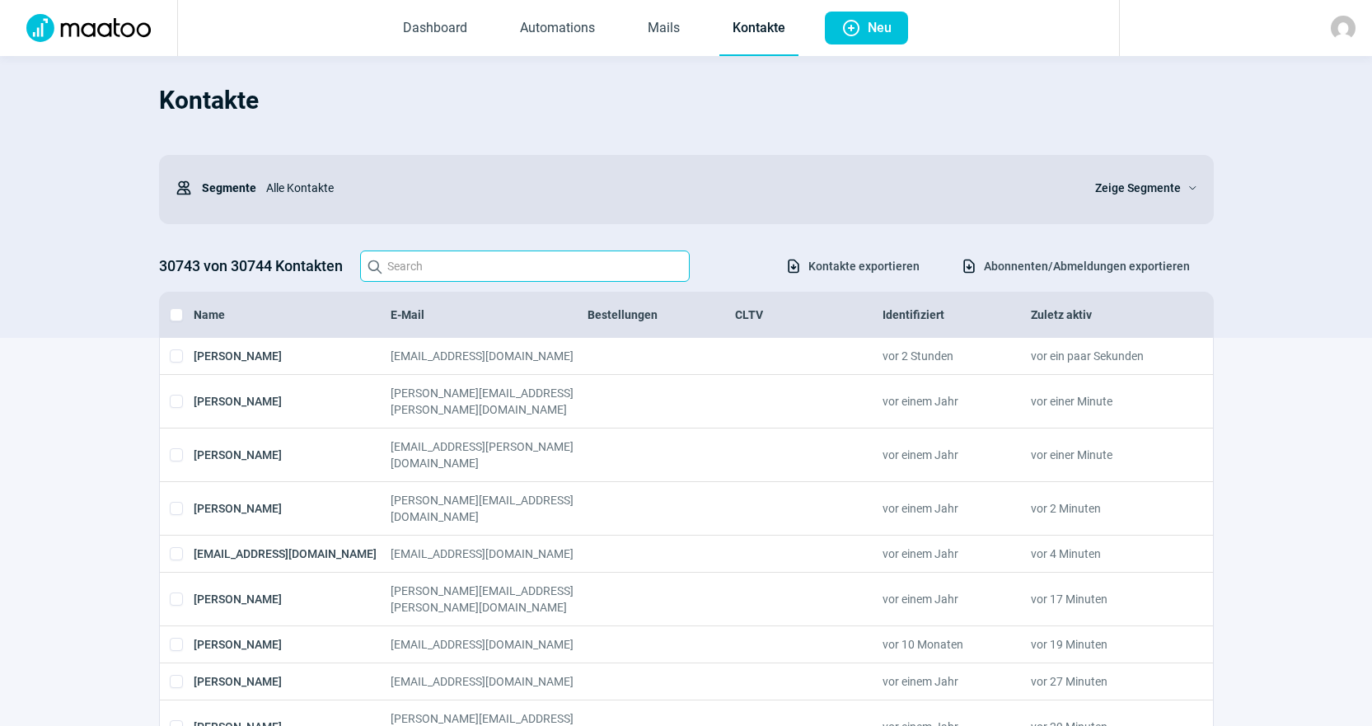
click at [588, 282] on input "Search icon" at bounding box center [525, 266] width 330 height 31
paste input "monikarabenbauer@gmx.ch"
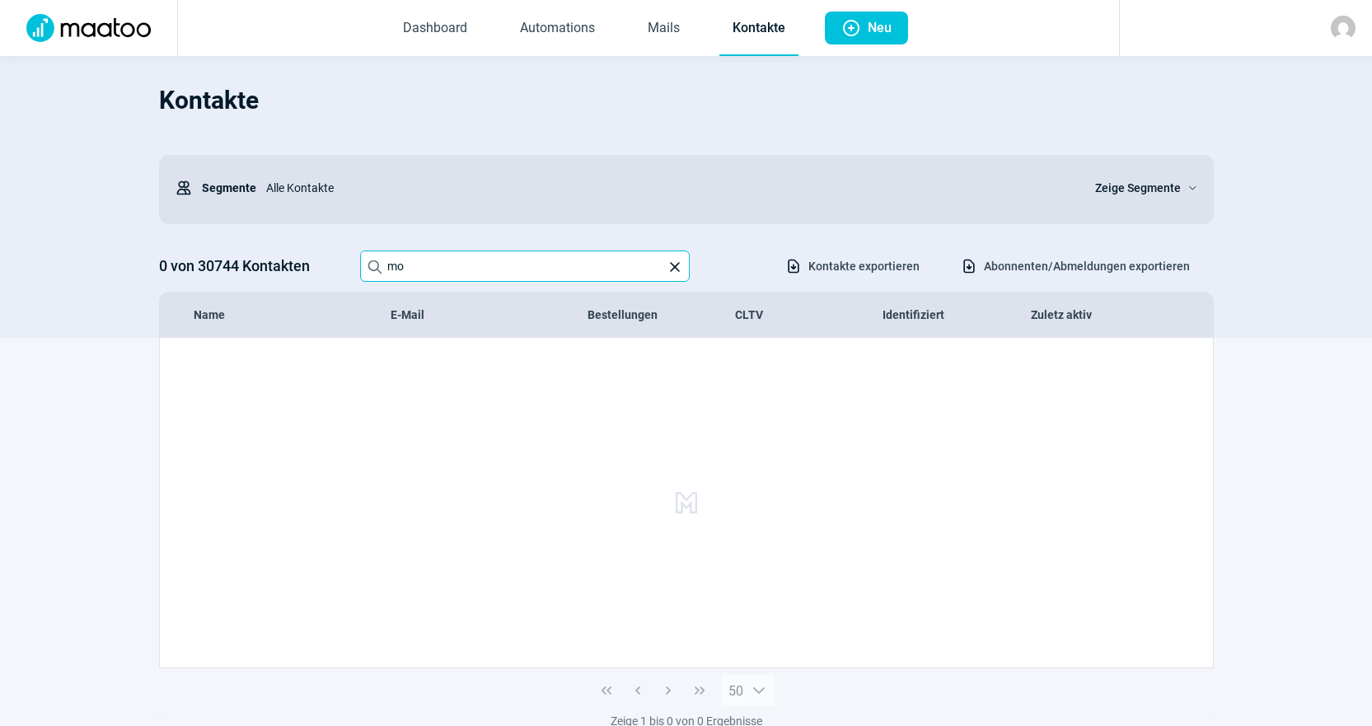
type input "m"
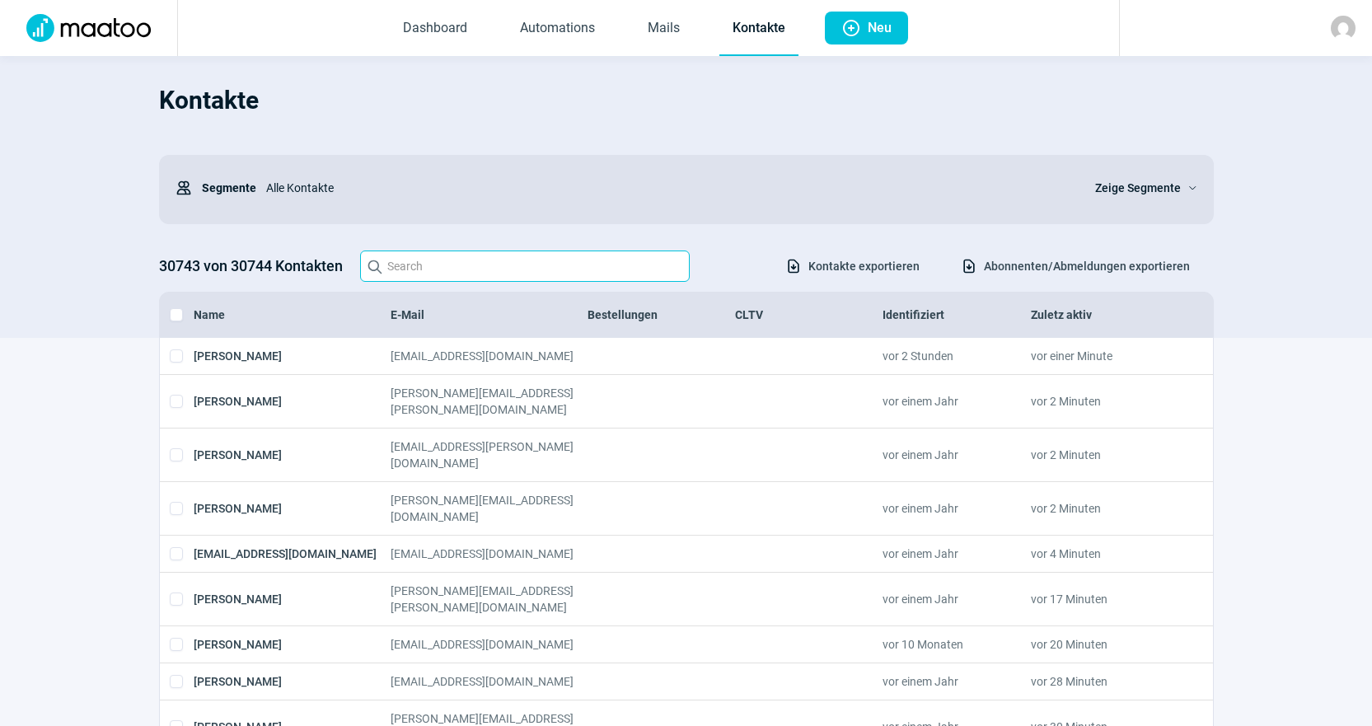
click at [433, 278] on input "Search icon" at bounding box center [525, 266] width 330 height 31
paste input "pascal_tischer@hotmail.com>"
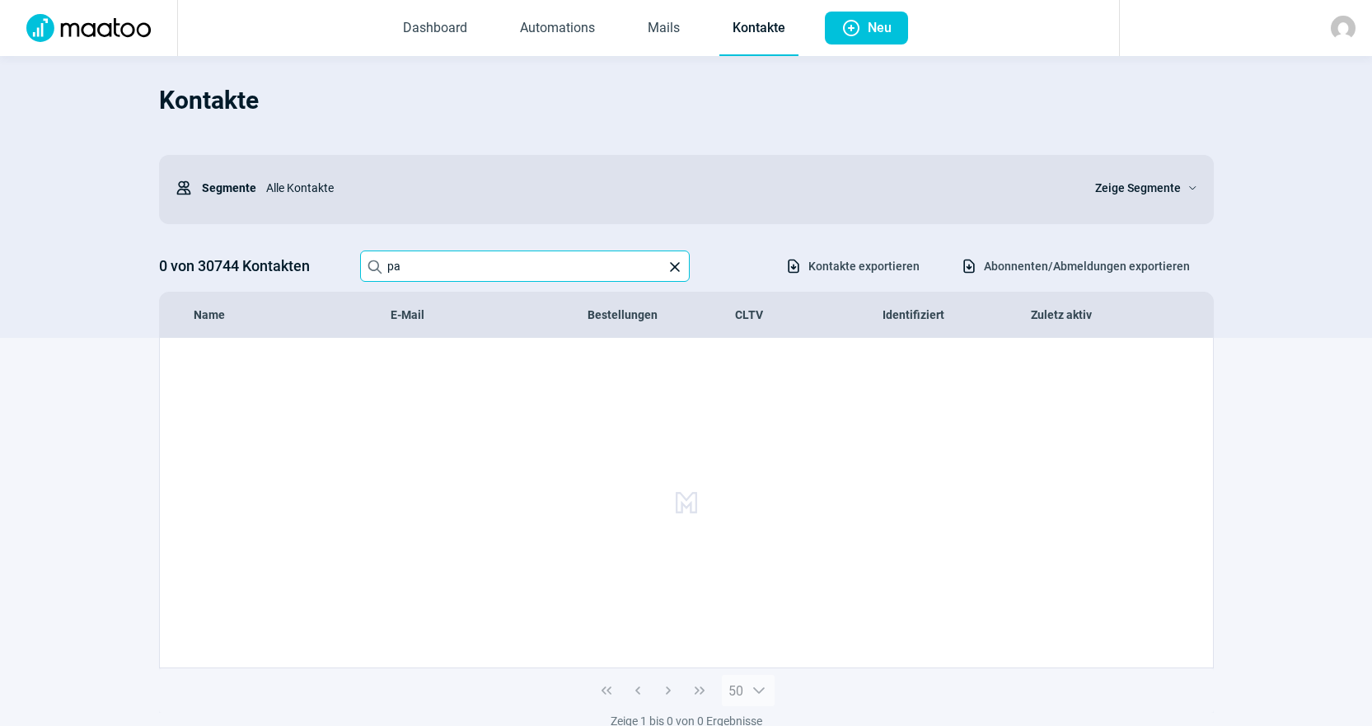
type input "p"
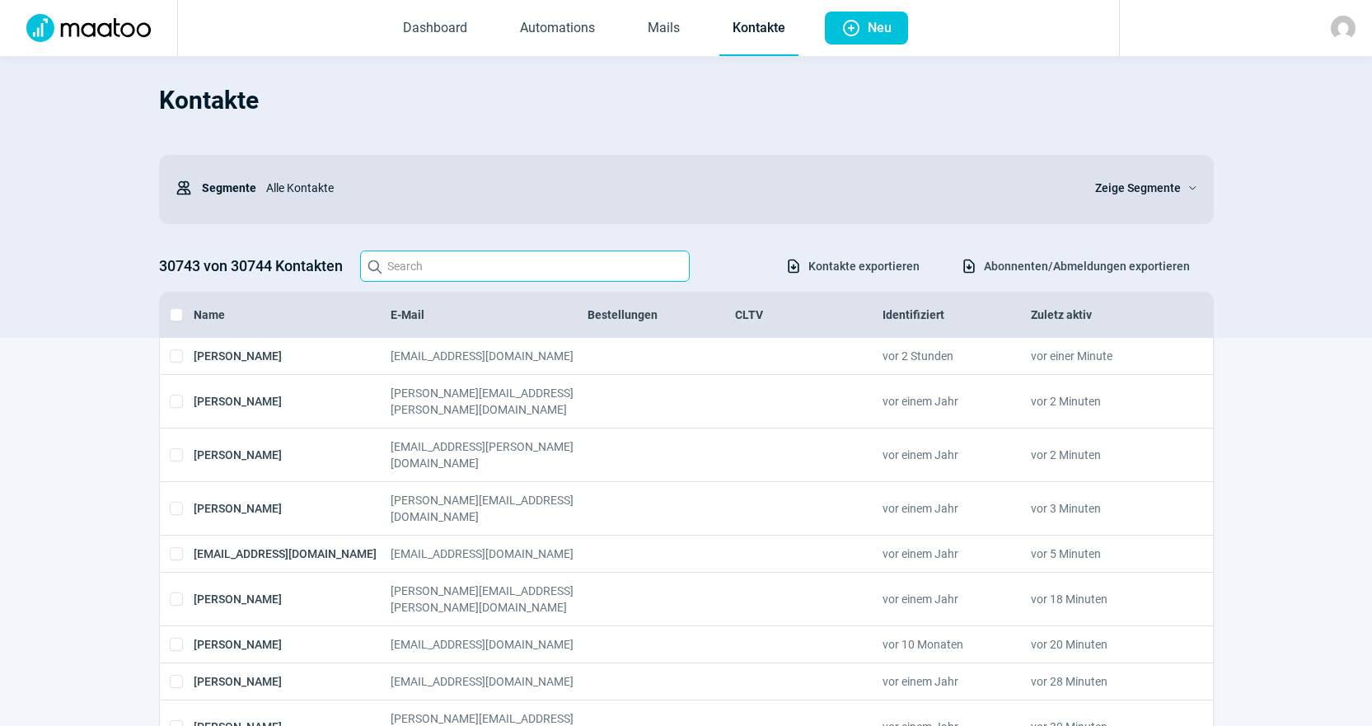
click at [613, 282] on input "Search icon" at bounding box center [525, 266] width 330 height 31
paste input "living@mexicola.ch"
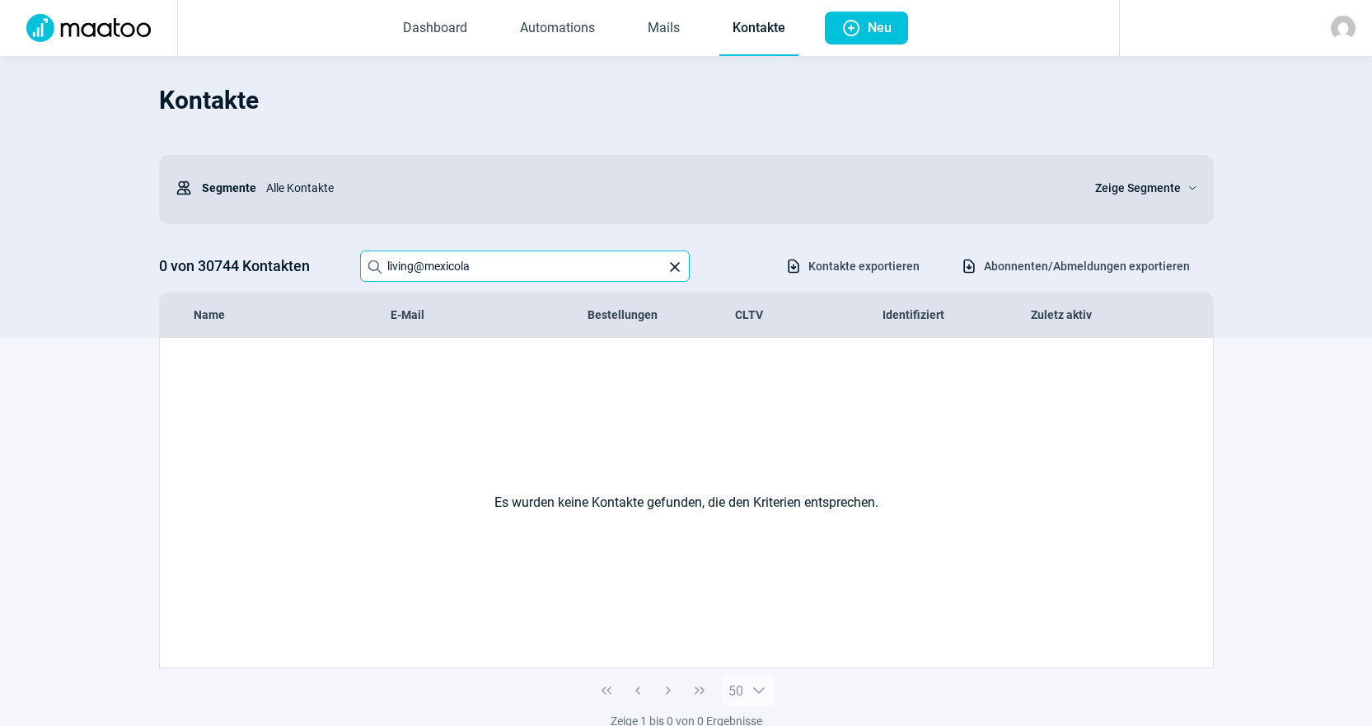
click at [629, 277] on input "living@mexicola" at bounding box center [525, 266] width 330 height 31
type input "l"
